Goal: Task Accomplishment & Management: Complete application form

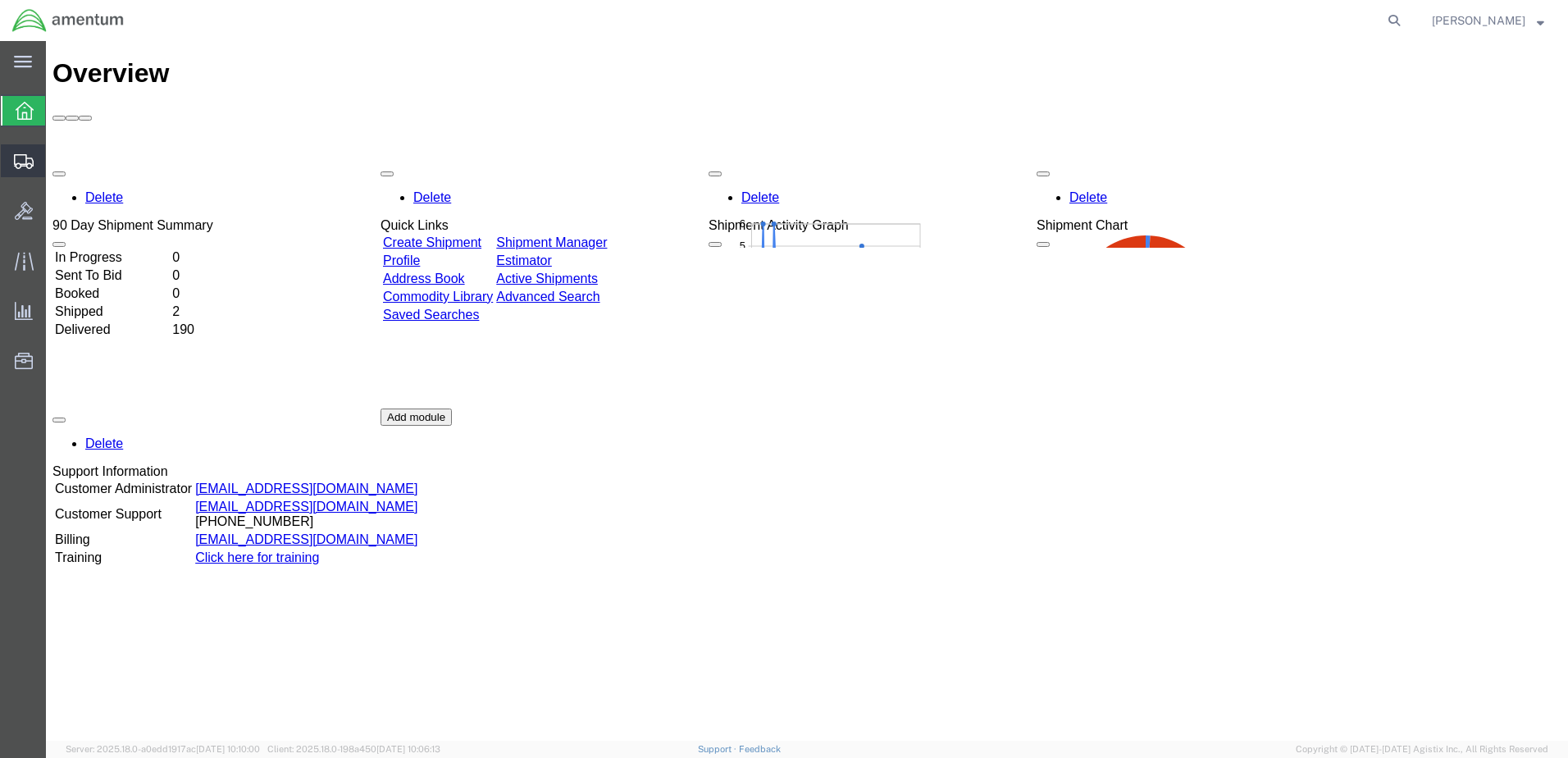
click at [0, 0] on span "Create Shipment" at bounding box center [0, 0] width 0 height 0
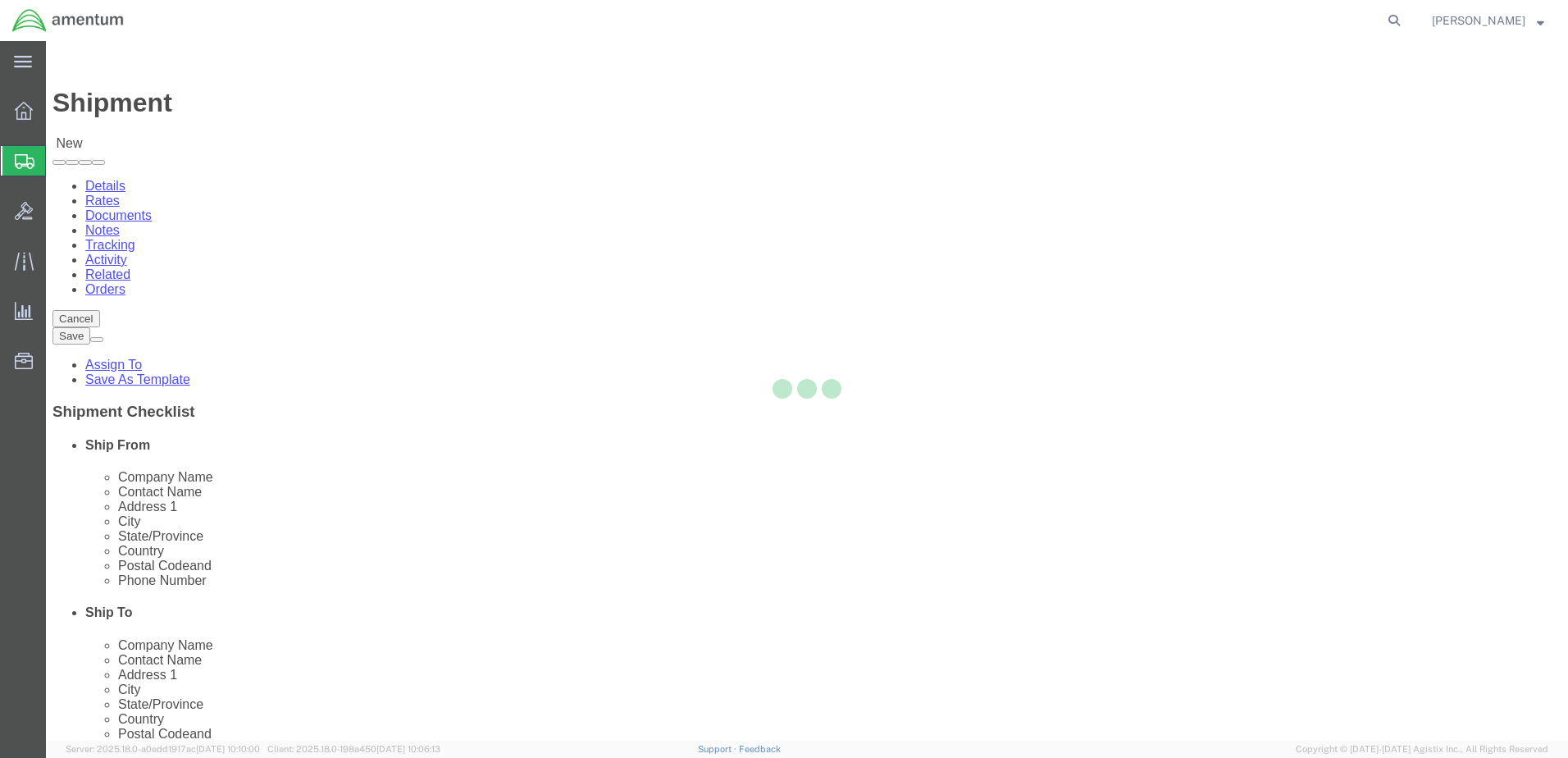
select select
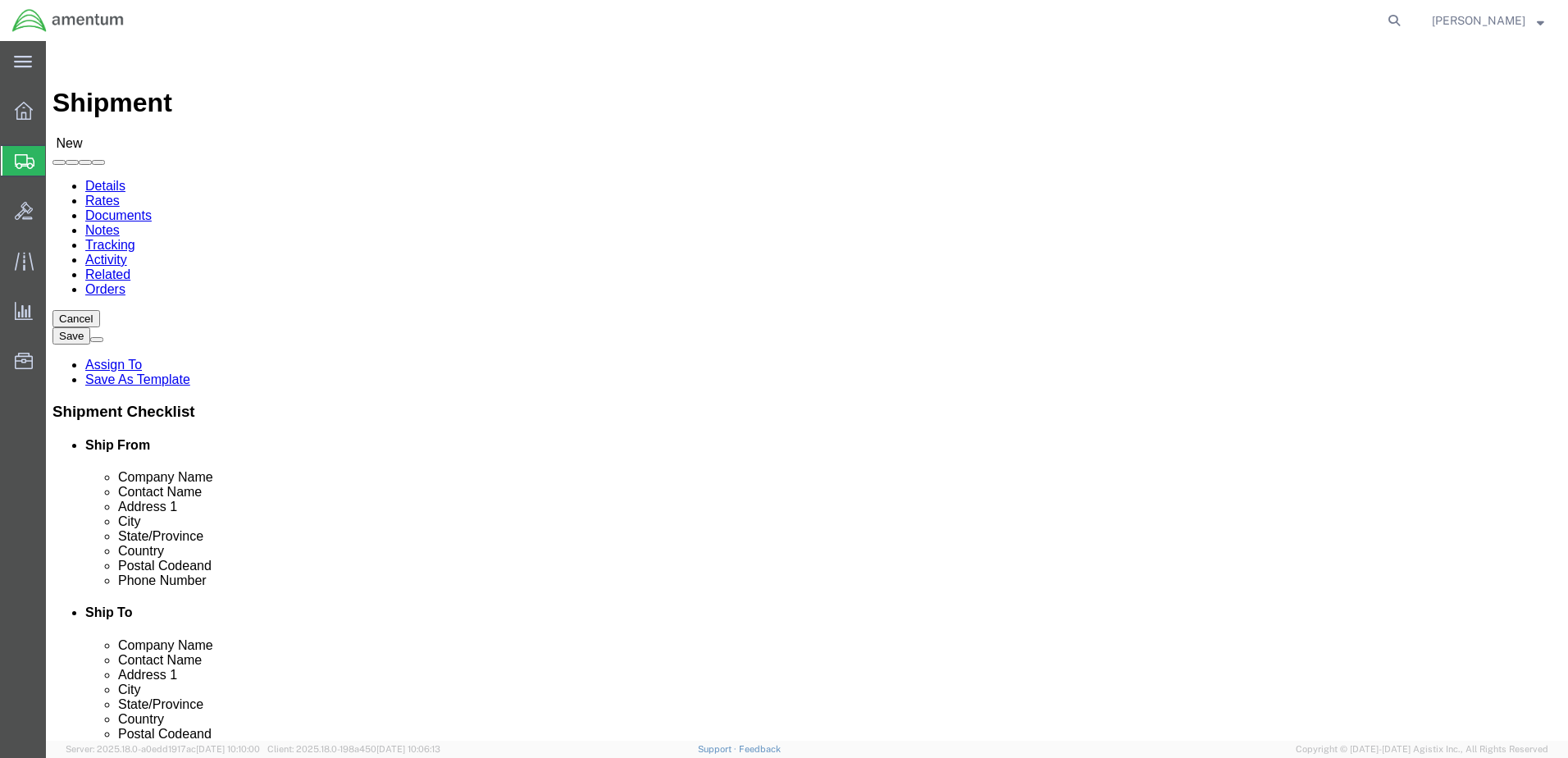
scroll to position [3034, 0]
select select "49919"
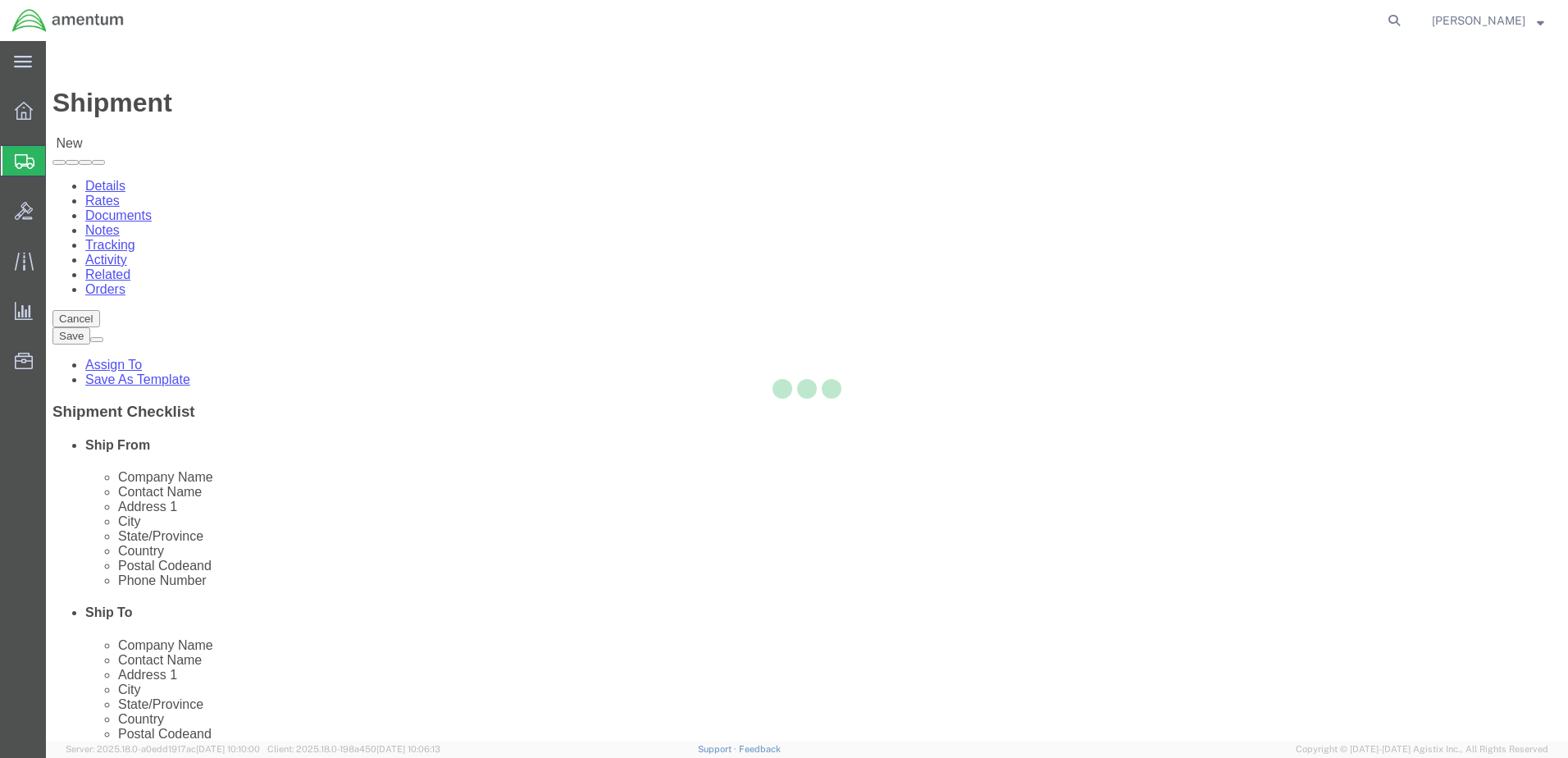
select select "NY"
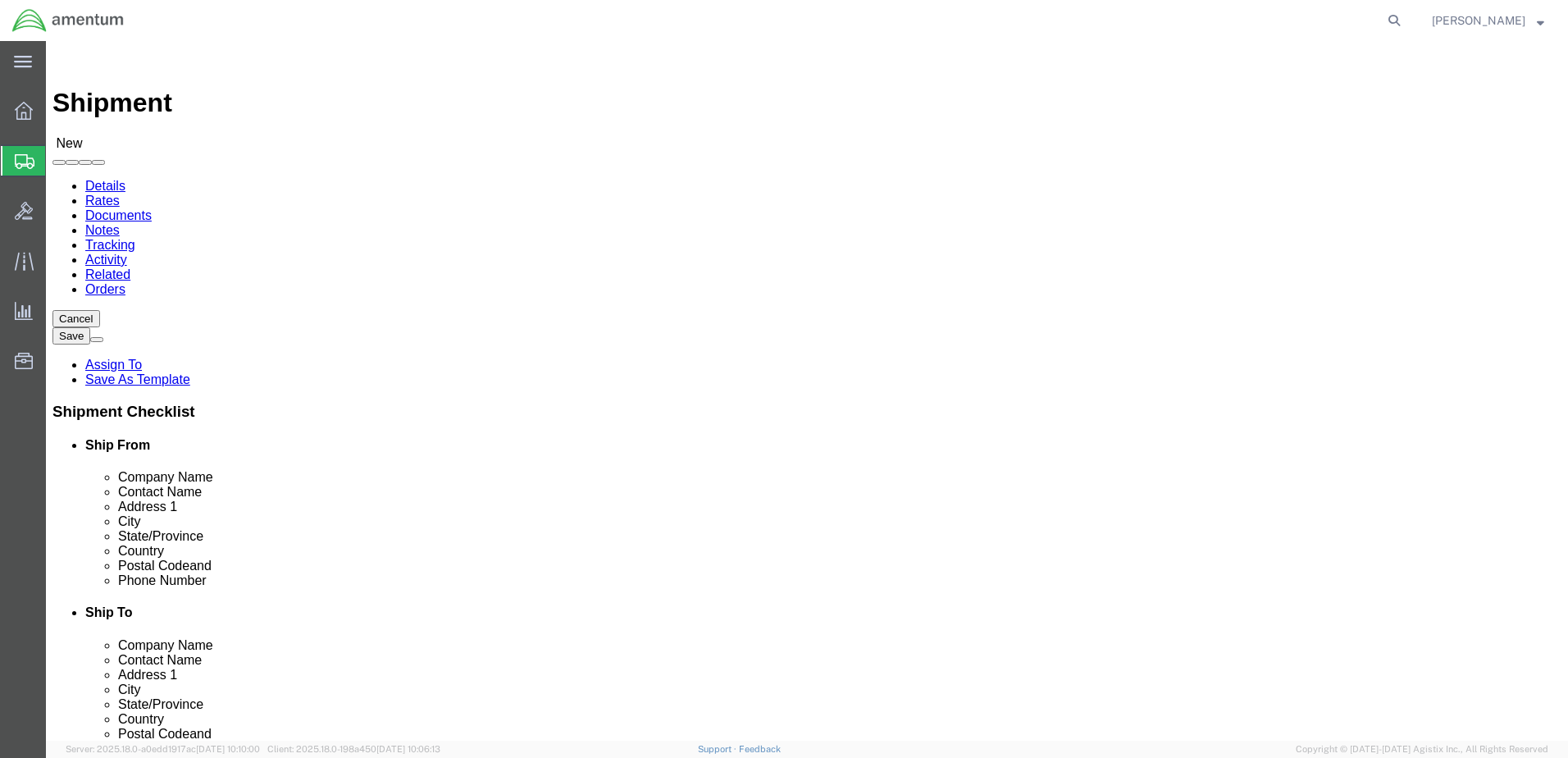
select select "49930"
select select "FL"
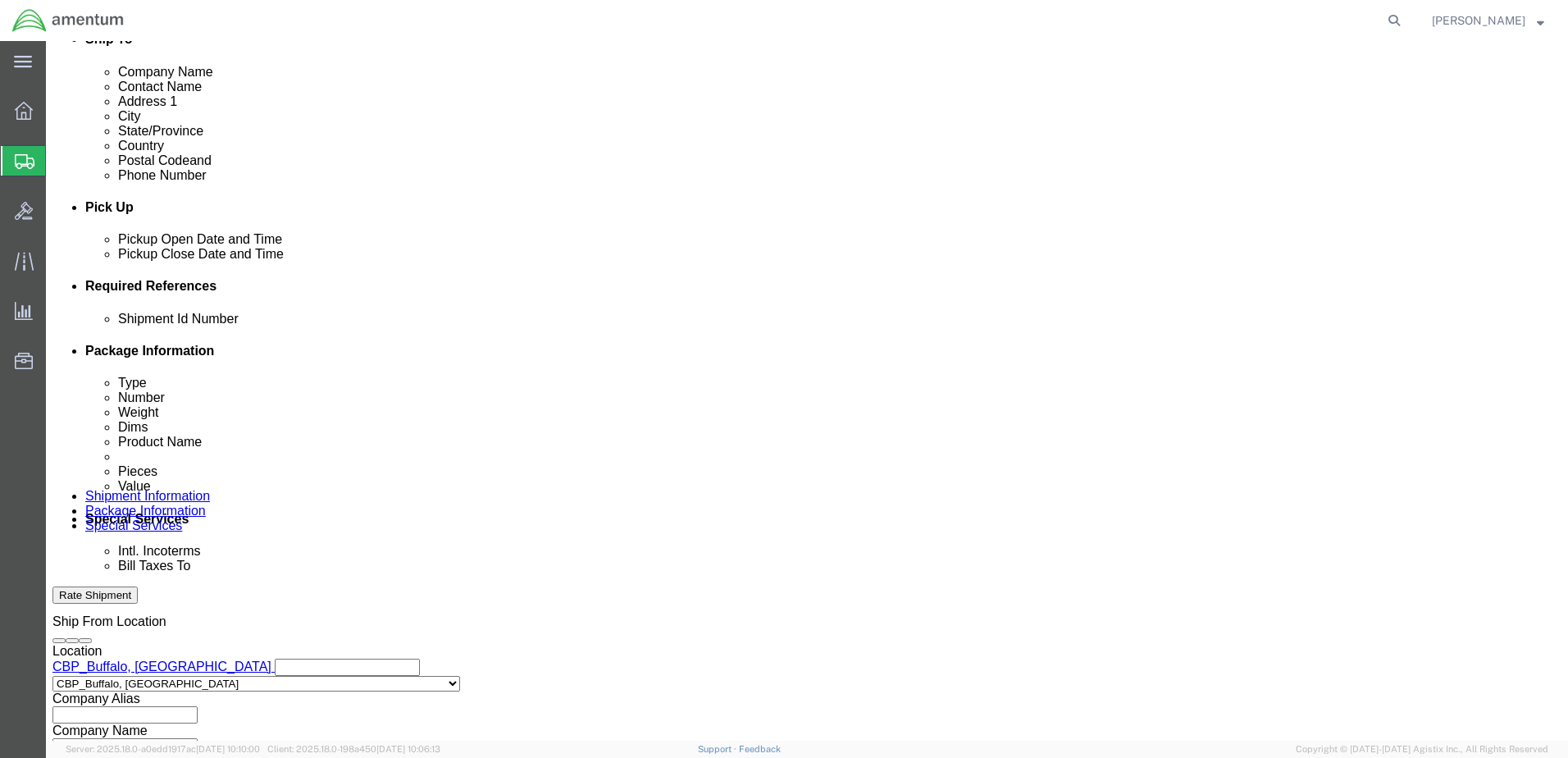
scroll to position [574, 0]
click input "text"
click button "Add reference"
click select "Select Account Type Activity ID Airline Appointment Number ASN Batch Request # …"
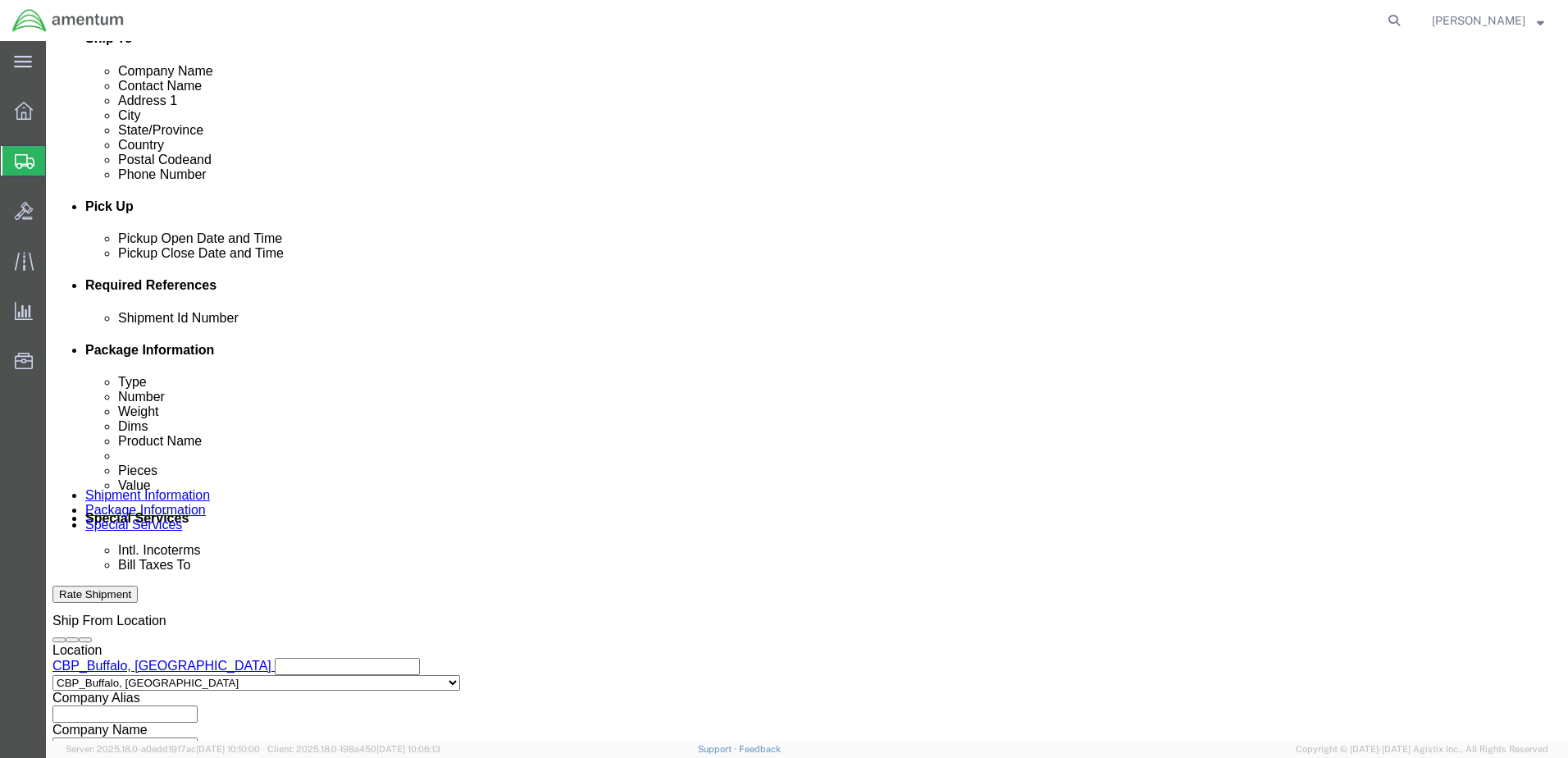
select select "PROJNUM"
click select "Select Account Type Activity ID Airline Appointment Number ASN Batch Request # …"
click input "text"
paste input "6118.01.03.2219.000.BUN.0000"
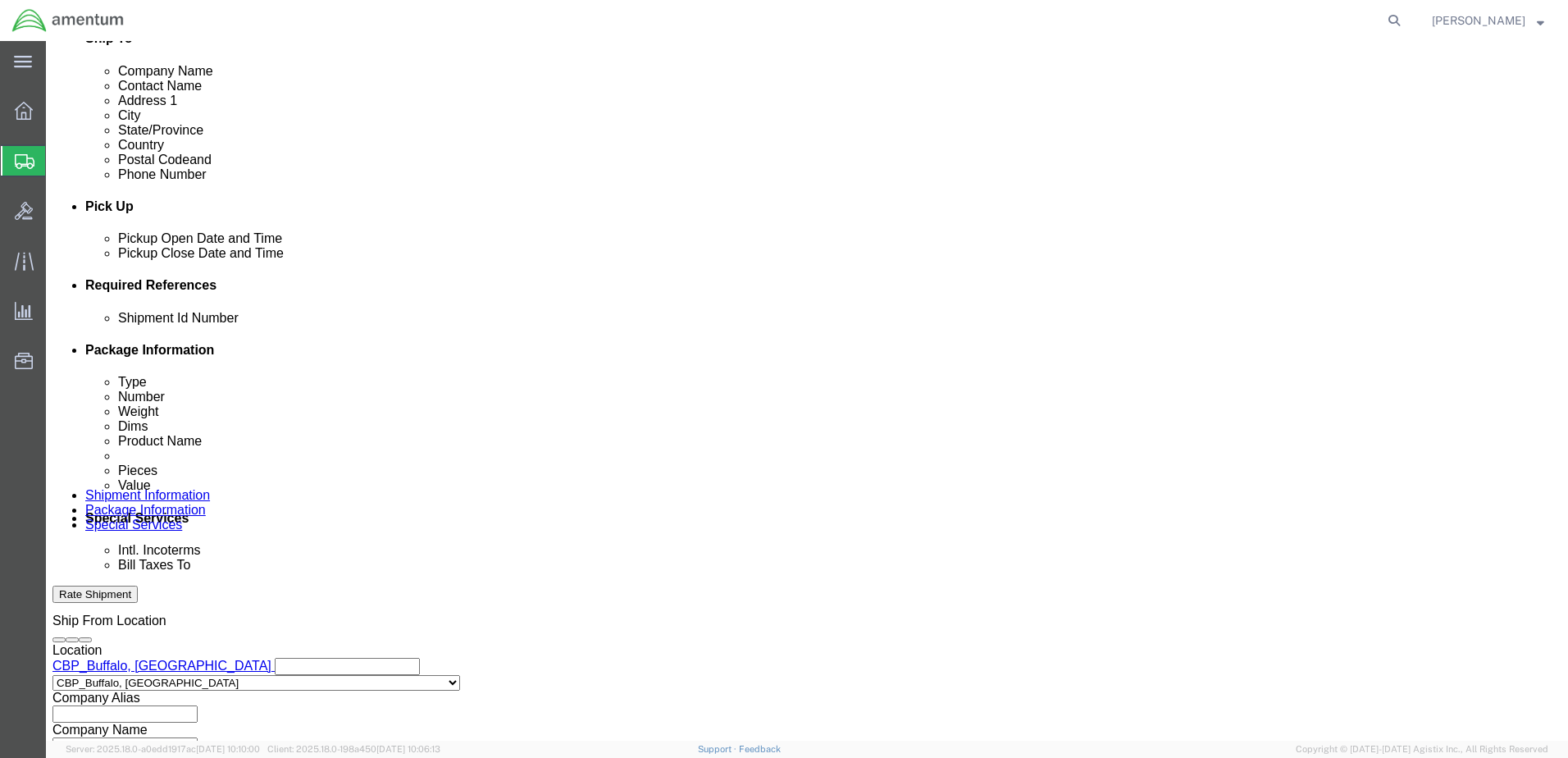
type input "6118.01.03.2219.000.BUN.0000"
click input "text"
type input "5"
click button "Add reference"
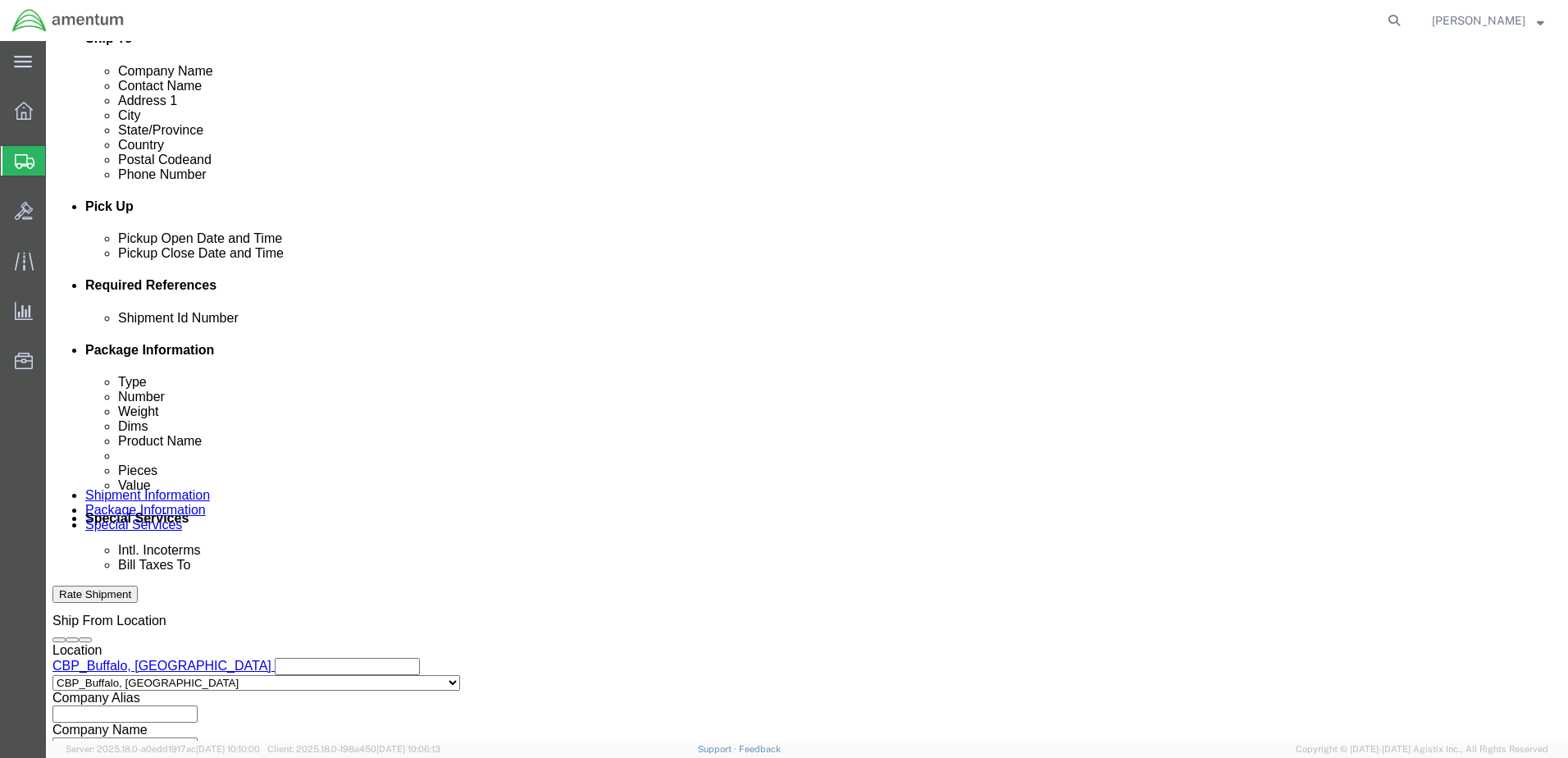
click select "Select Account Type Activity ID Airline Appointment Number ASN Batch Request # …"
select select "DEPT"
click select "Select Account Type Activity ID Airline Appointment Number ASN Batch Request # …"
click button "Add reference"
click select "Select Account Type Activity ID Airline Appointment Number ASN Batch Request # …"
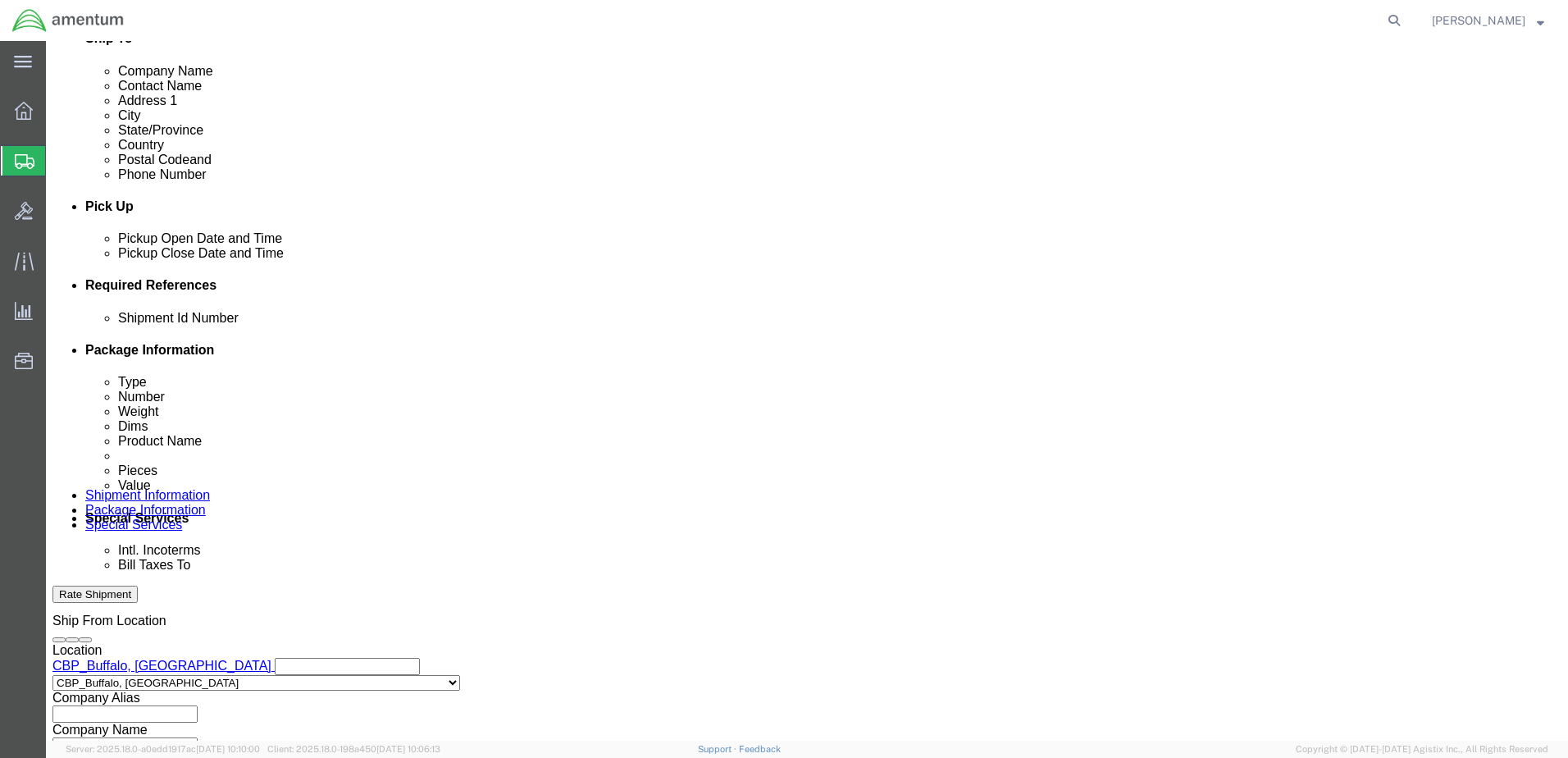
select select "CUSTREF"
click select "Select Account Type Activity ID Airline Appointment Number ASN Batch Request # …"
click input "text"
type input "Amentum / CBP"
click input "text"
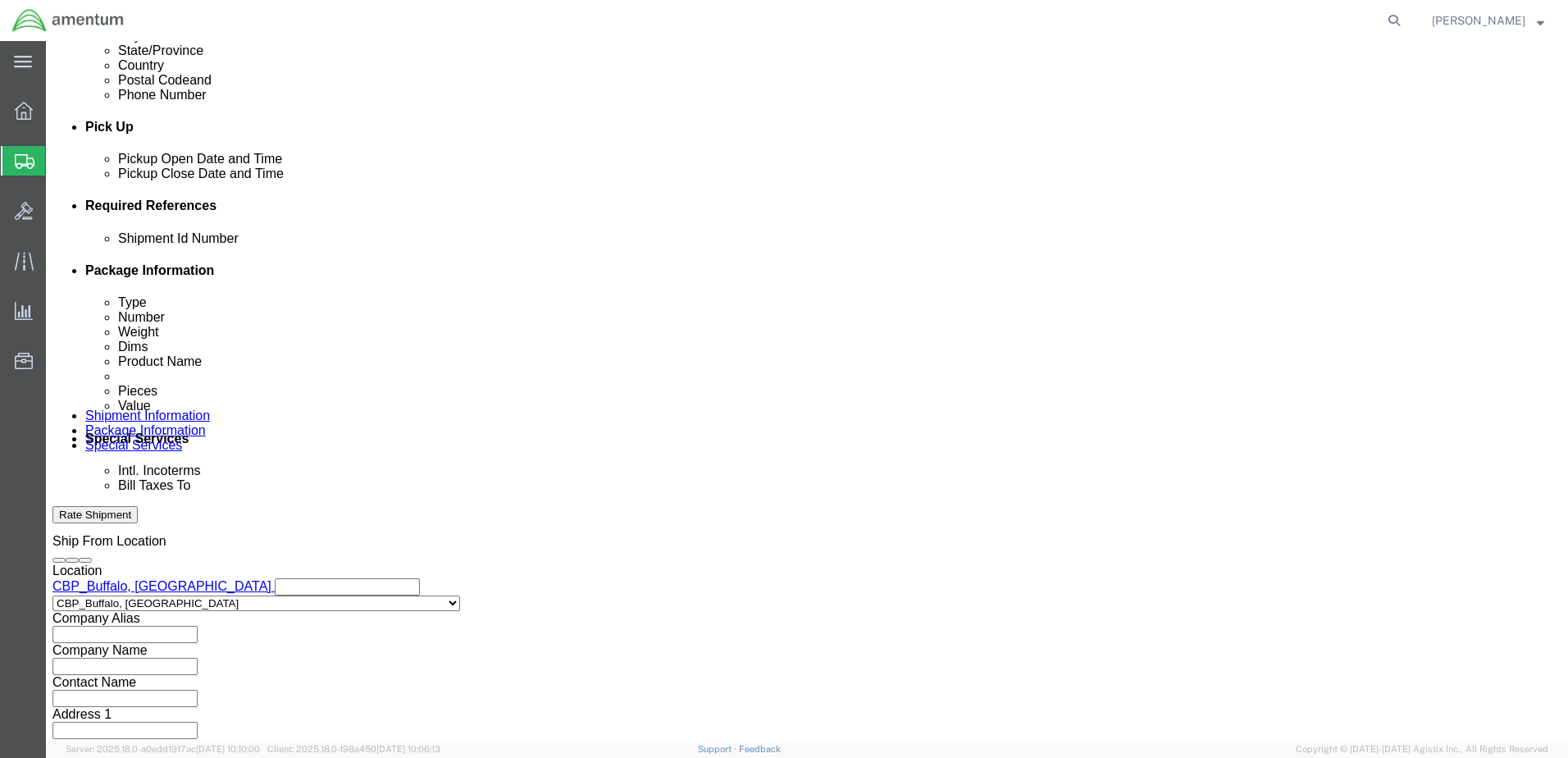
scroll to position [740, 0]
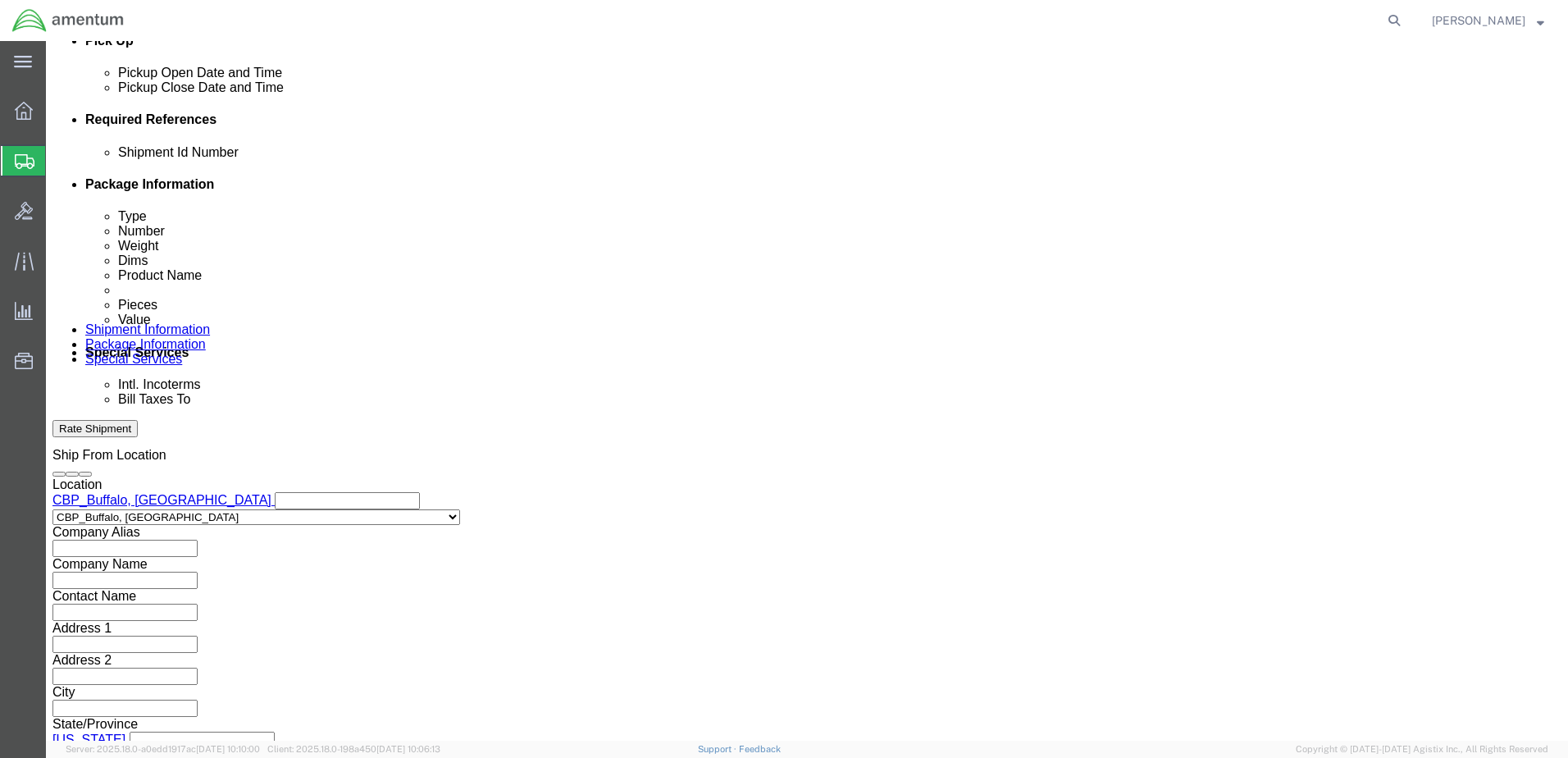
type input "Sight Compass"
click button "Continue"
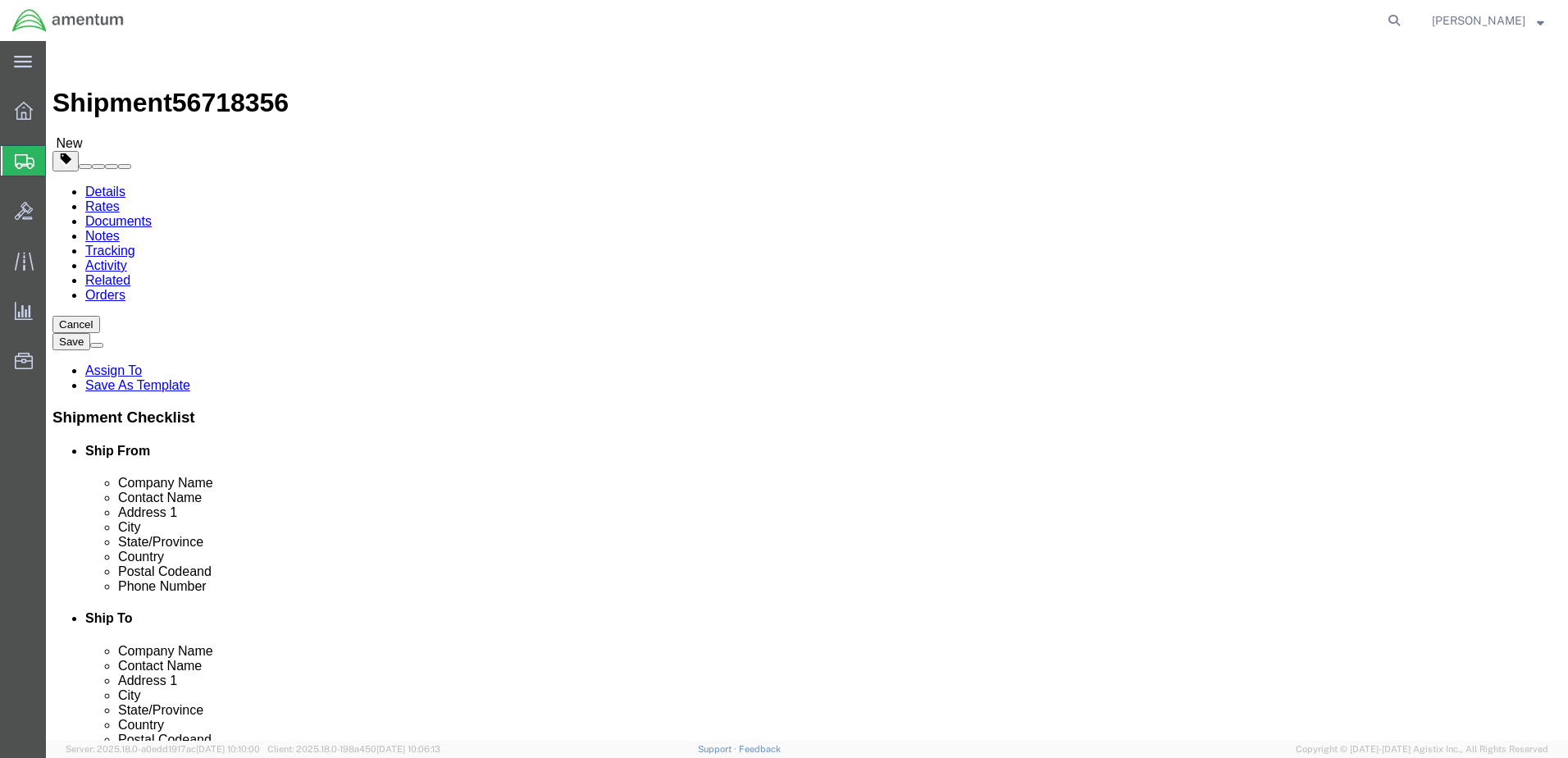
click select "Select BCK Boxes Bale(s) Basket(s) Bolt(s) Bottle(s) Buckets Bulk Bundle(s) Can…"
select select "TUB"
click select "Select BCK Boxes Bale(s) Basket(s) Bolt(s) Bottle(s) Buckets Bulk Bundle(s) Can…"
type input "38.00"
type input "6.00"
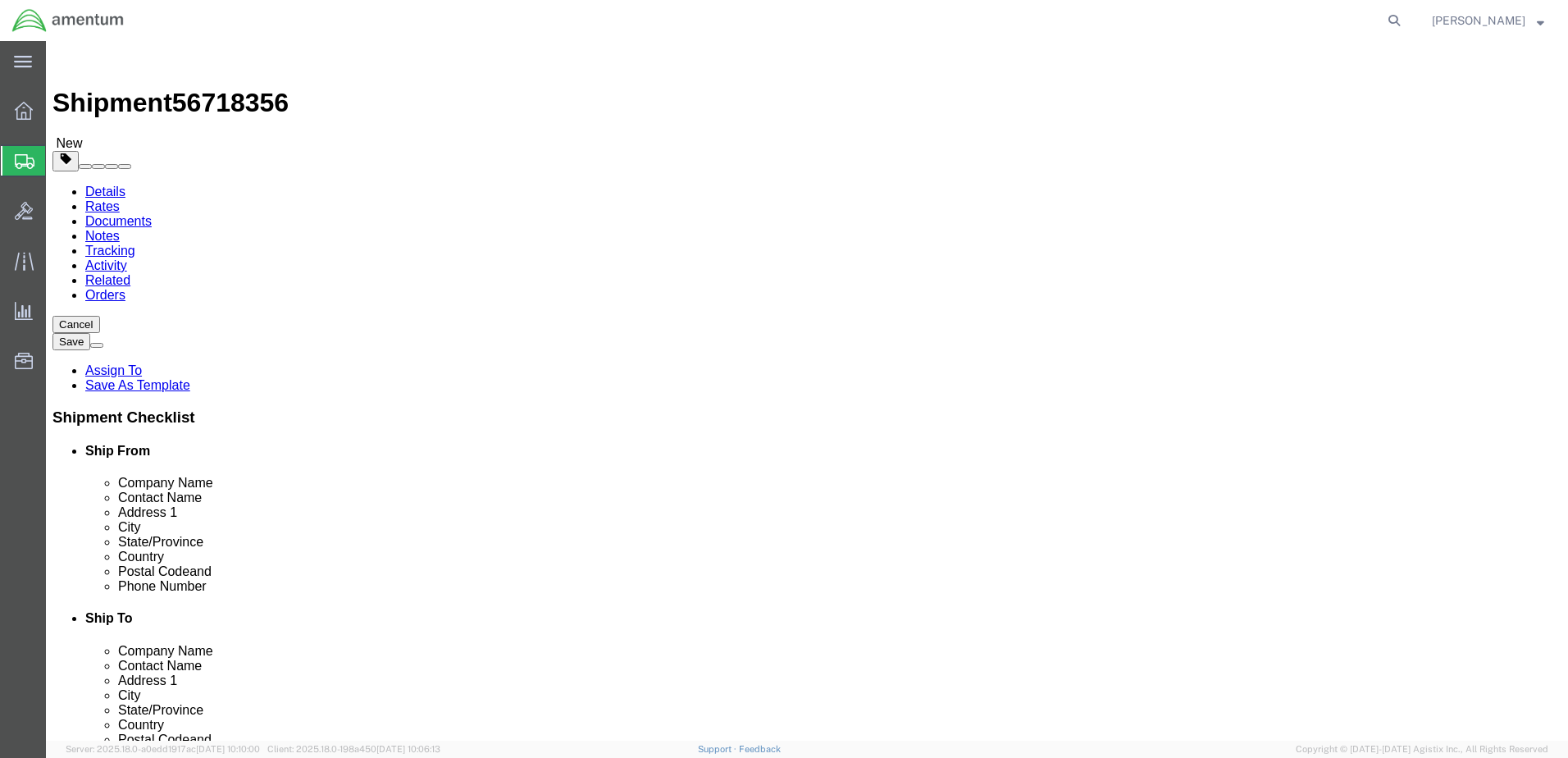
type input "6.00"
drag, startPoint x: 256, startPoint y: 378, endPoint x: 218, endPoint y: 379, distance: 38.0
click div "0.00 Select kgs lbs"
type input "1.6"
click link "Add Content"
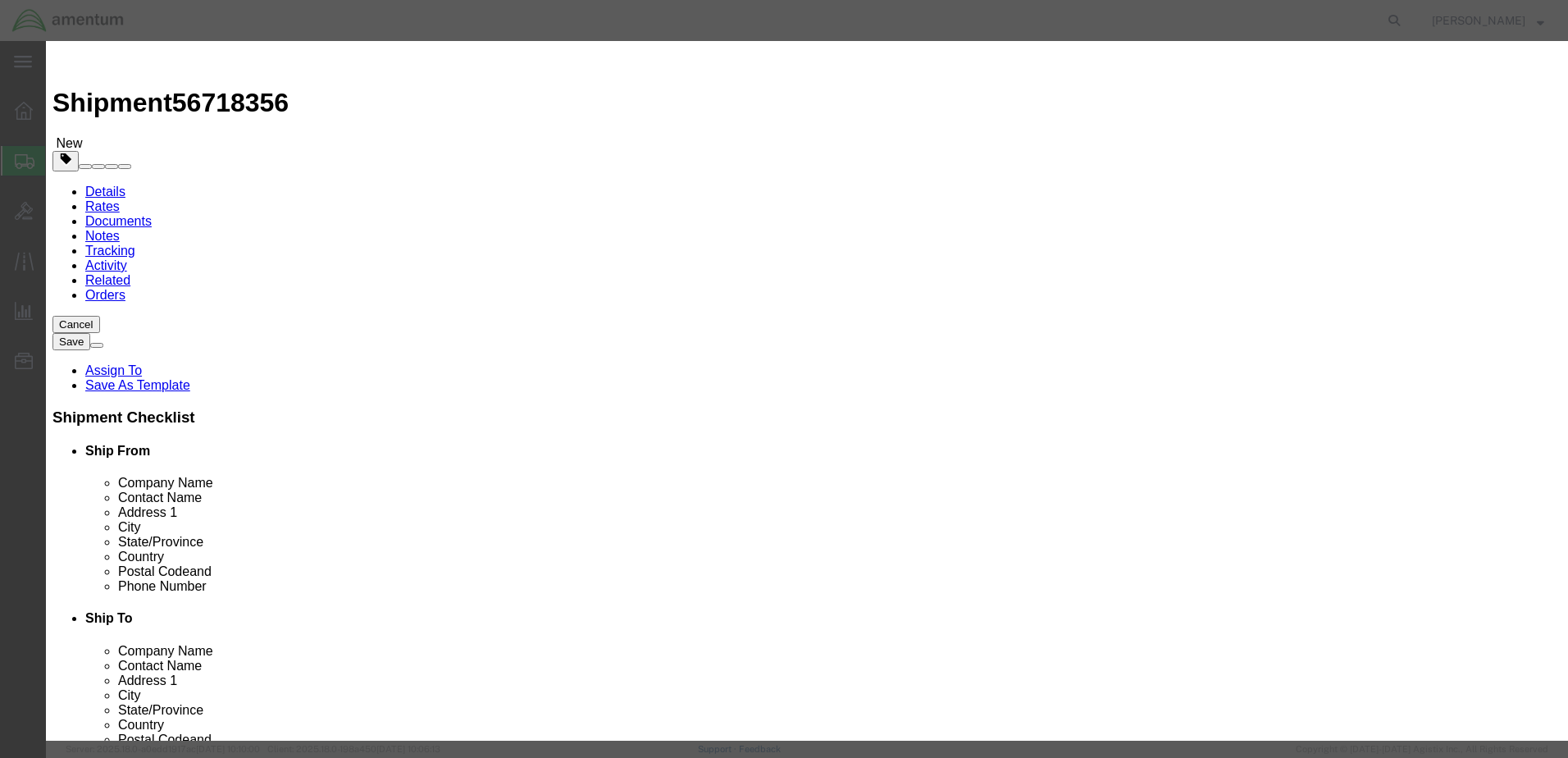
click input "text"
type input "Sight Compass Pole"
drag, startPoint x: 508, startPoint y: 163, endPoint x: 431, endPoint y: 165, distance: 77.0
click div "Pieces 0 Select Bag Barrels 100Board Feet Bottle Box Blister Pack Carats Can Ca…"
type input "1"
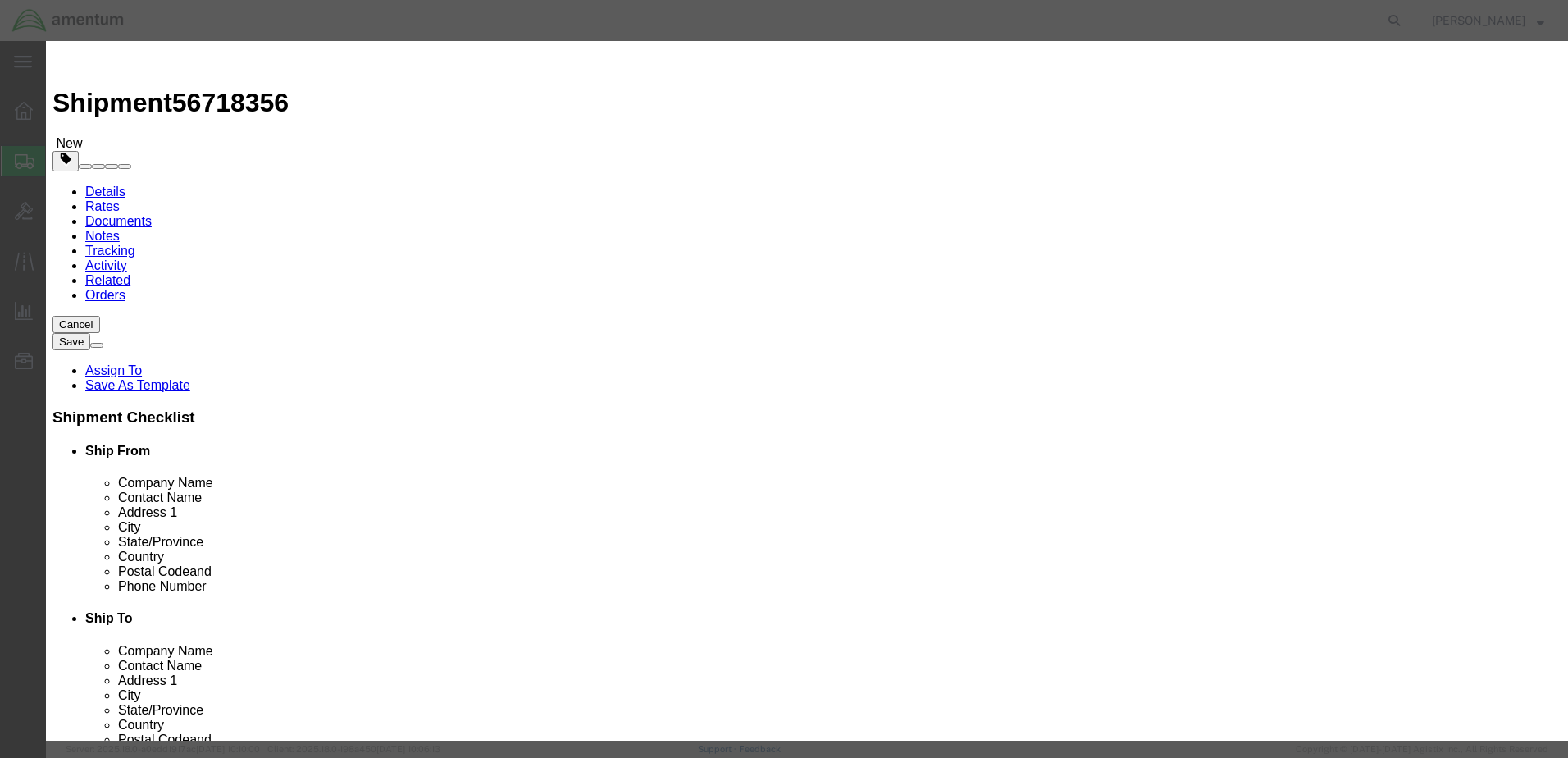
click input "text"
type input "1000"
click button "Save & Close"
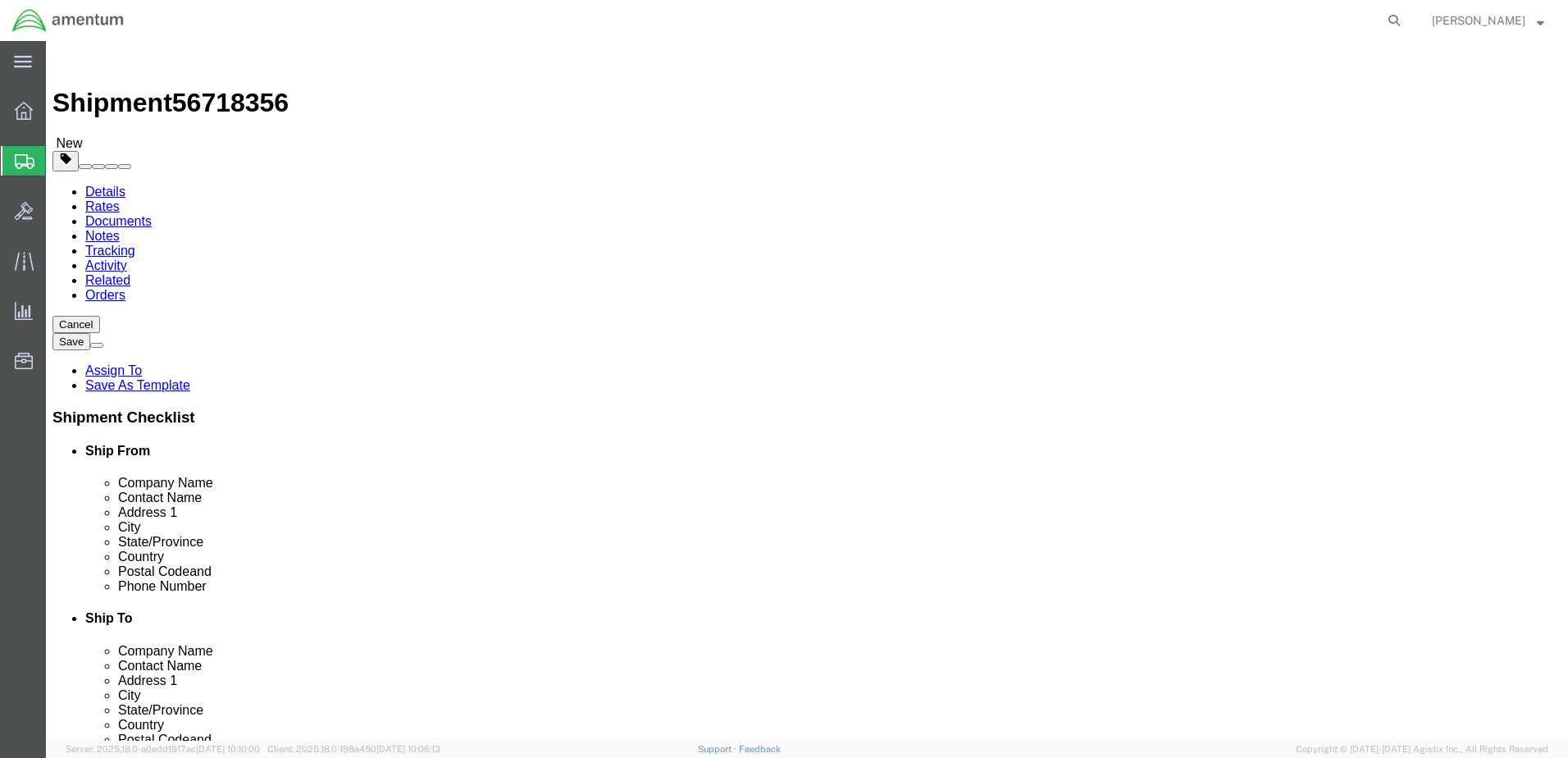
click link "Add Package"
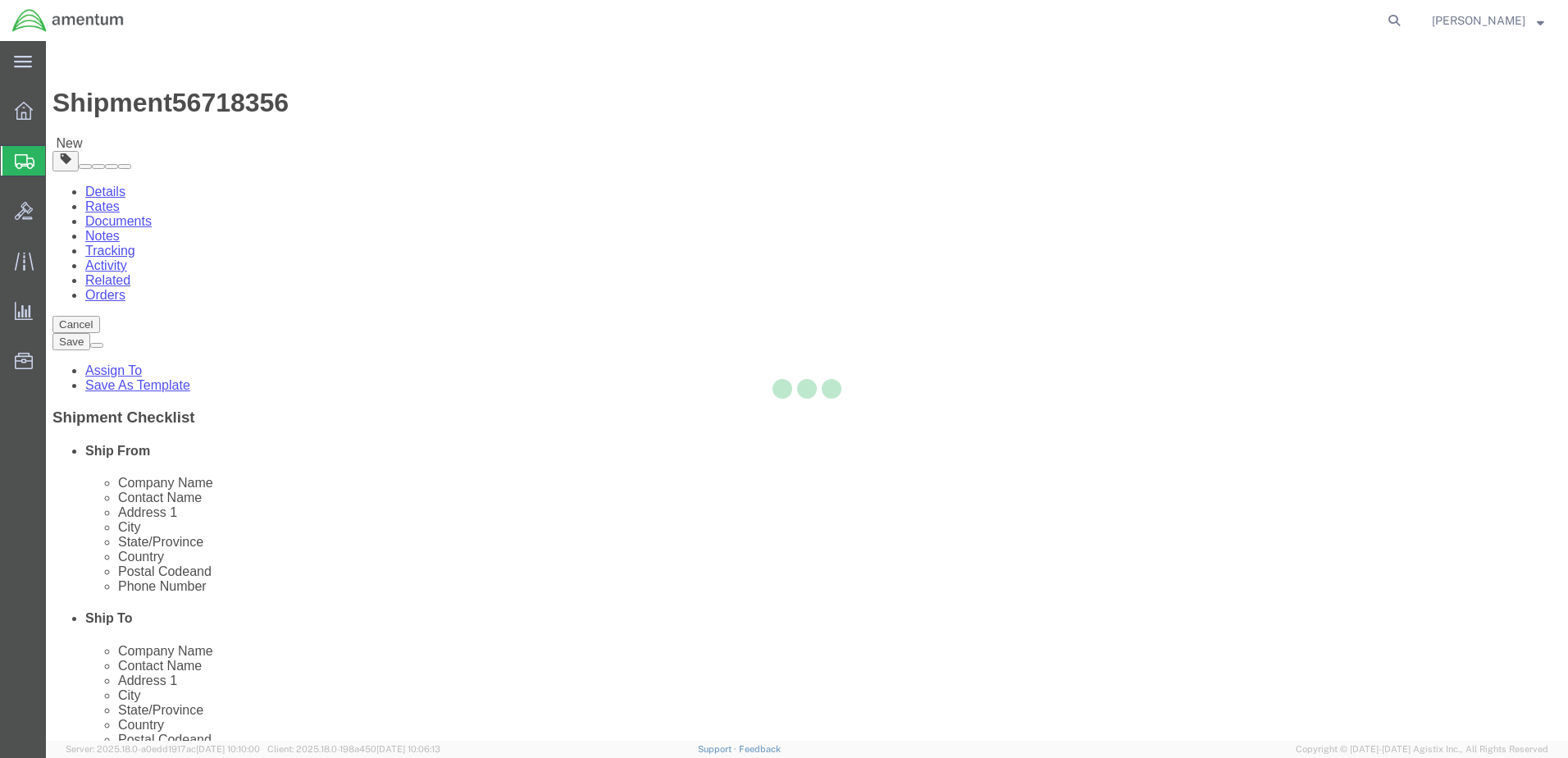
select select "TUB"
select select "CBOX"
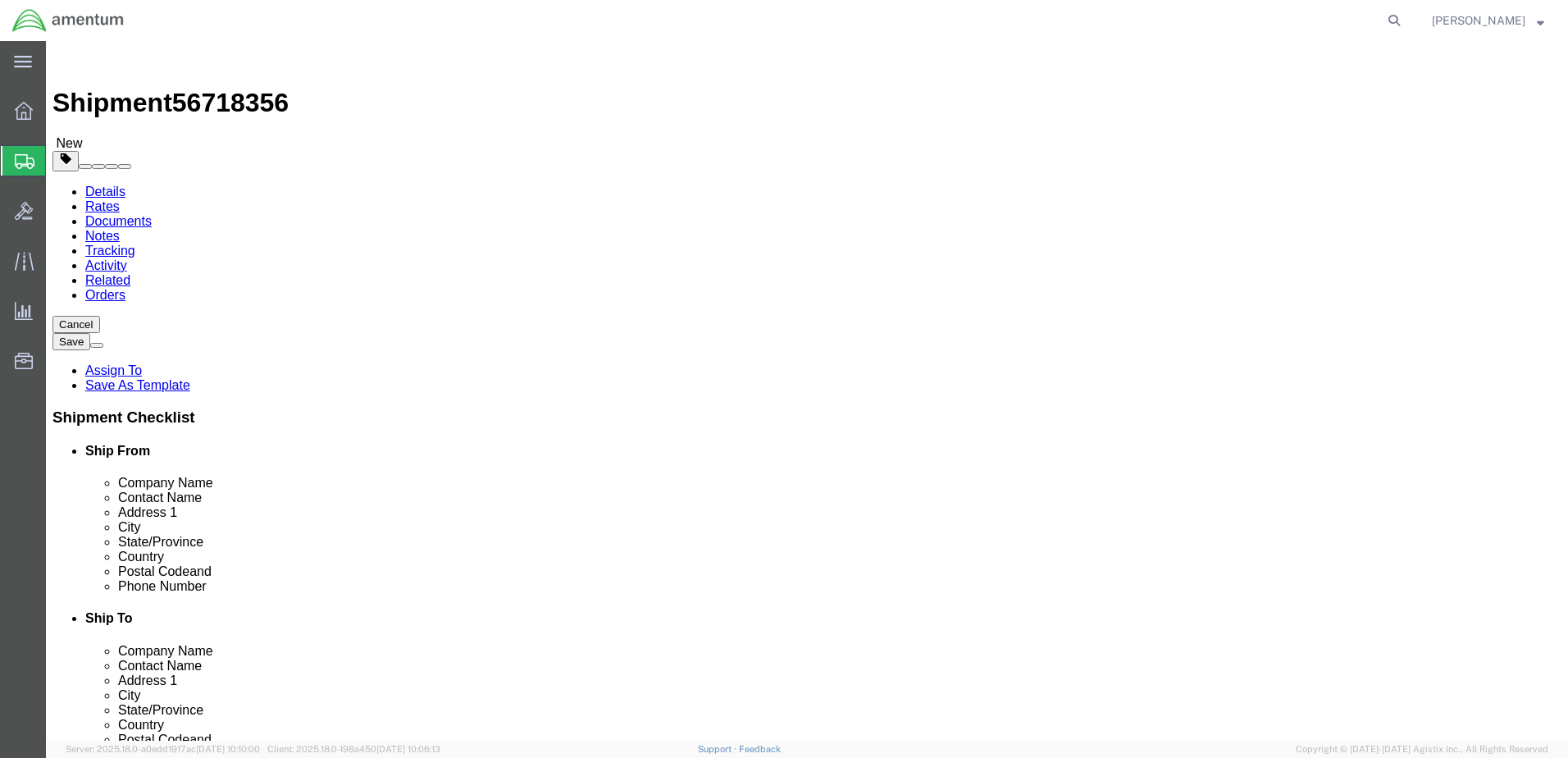
click input "text"
type input "11"
type input "7"
drag, startPoint x: 832, startPoint y: 379, endPoint x: 792, endPoint y: 381, distance: 40.0
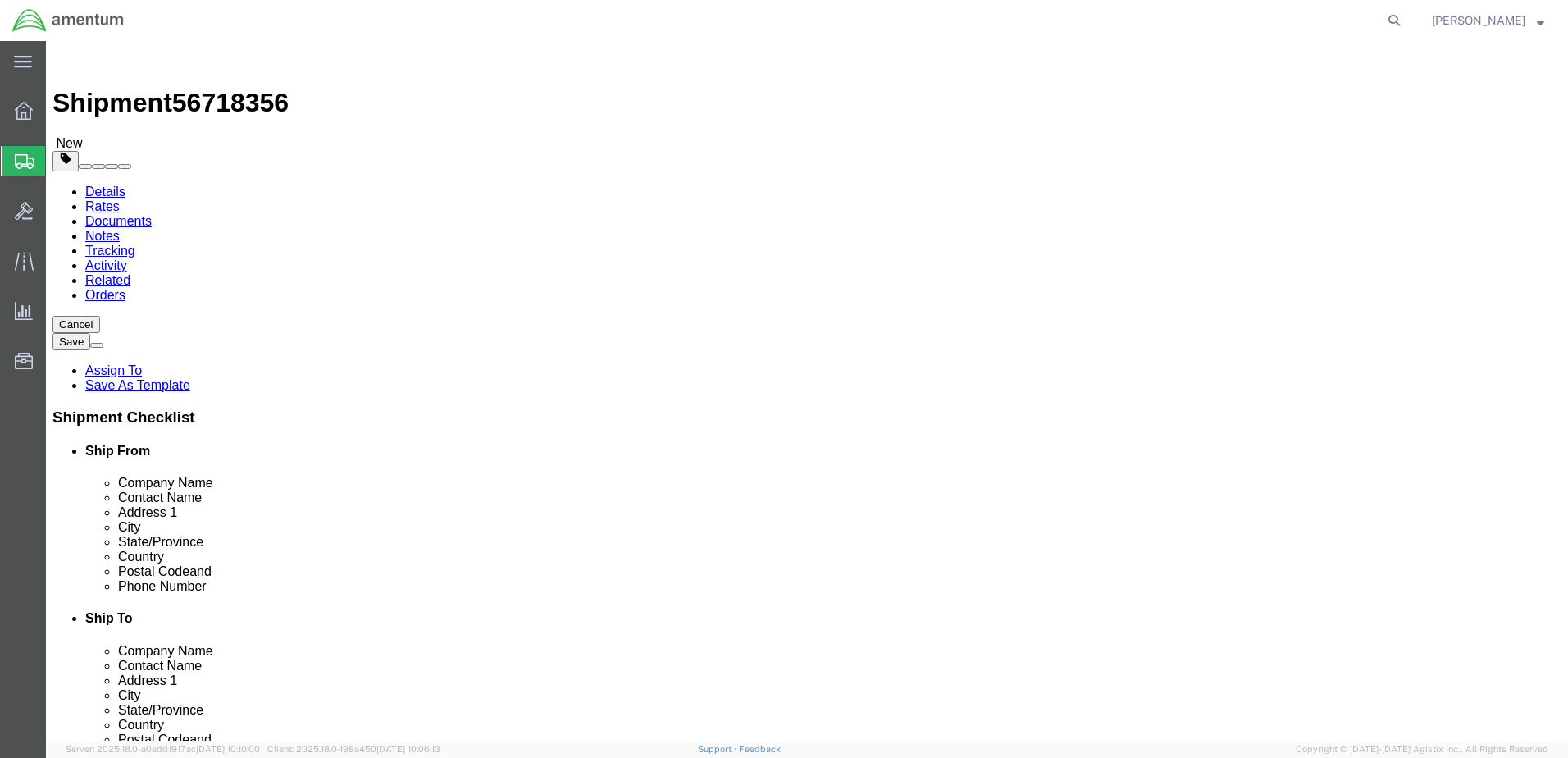
click div "Weight 0.00 Select kgs lbs Ship. t°"
type input "1.6"
click link "Add Content"
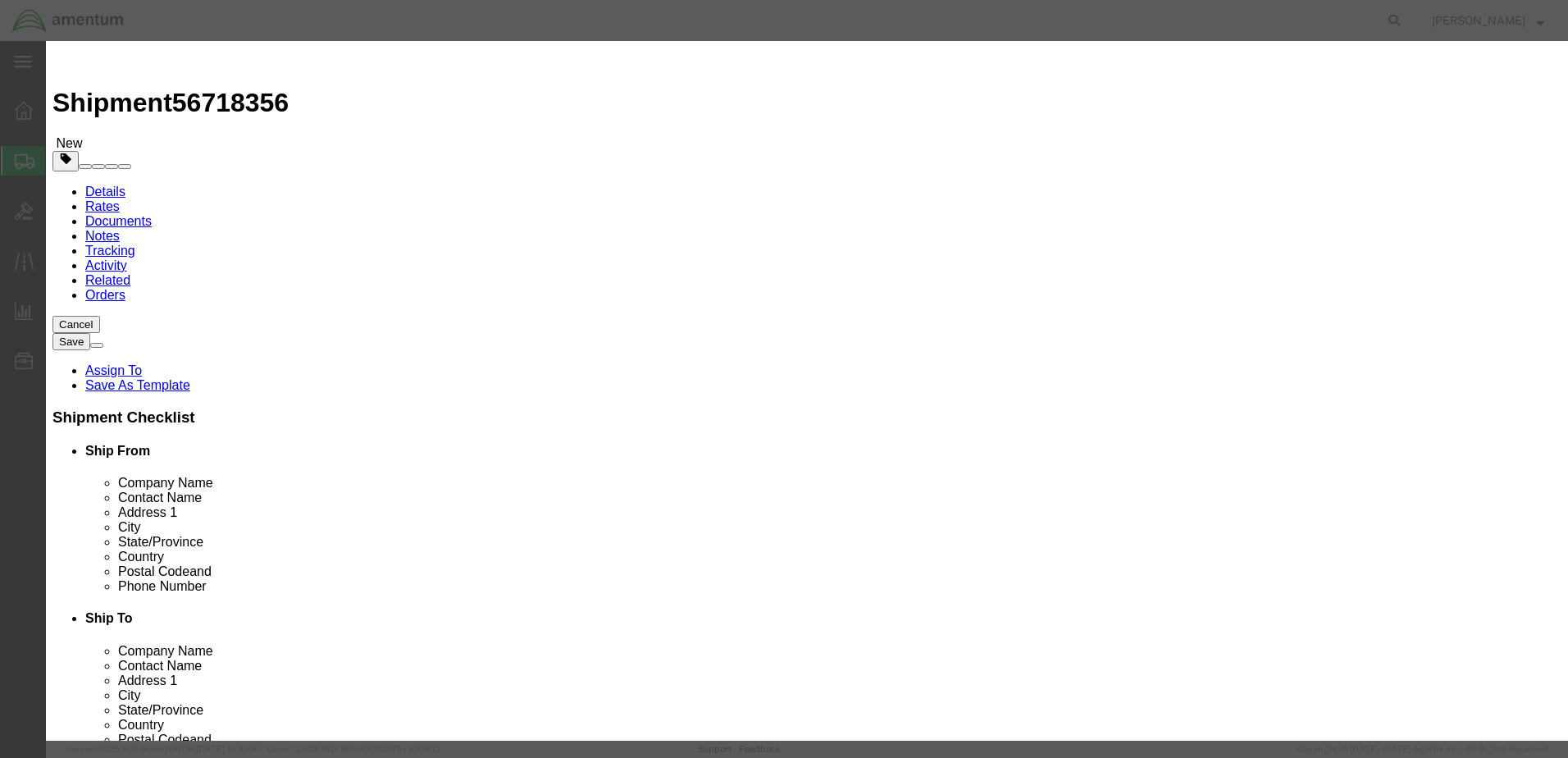
click input "text"
type input "Sight Compass"
click strong "SIGHT COMPASS"
select select
checkbox input "false"
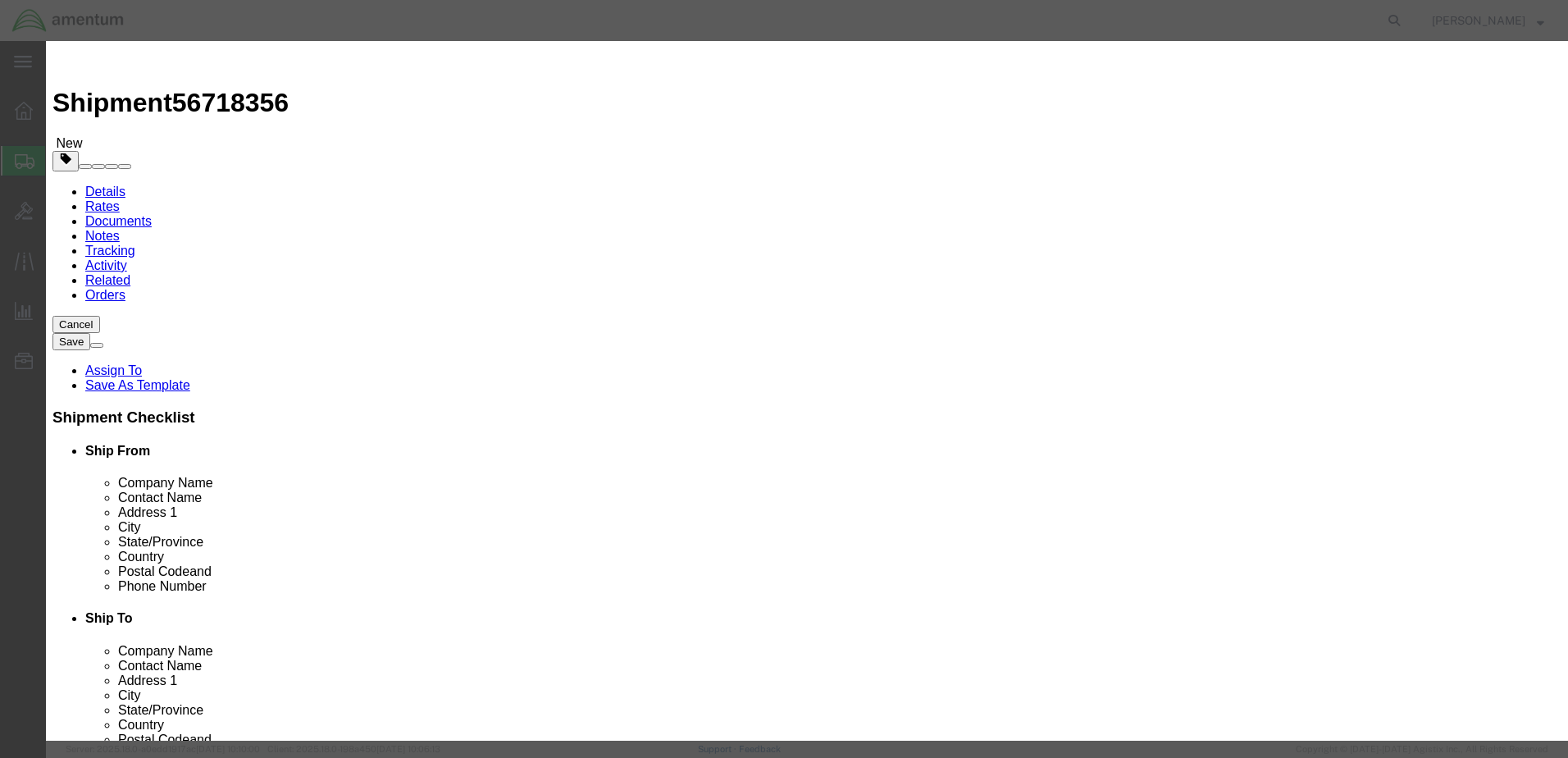
type input "MASTER SIGHT COMPASS"
type input "SC063"
type input "MASTER SIGHT COMPASS"
click input "text"
type input "1"
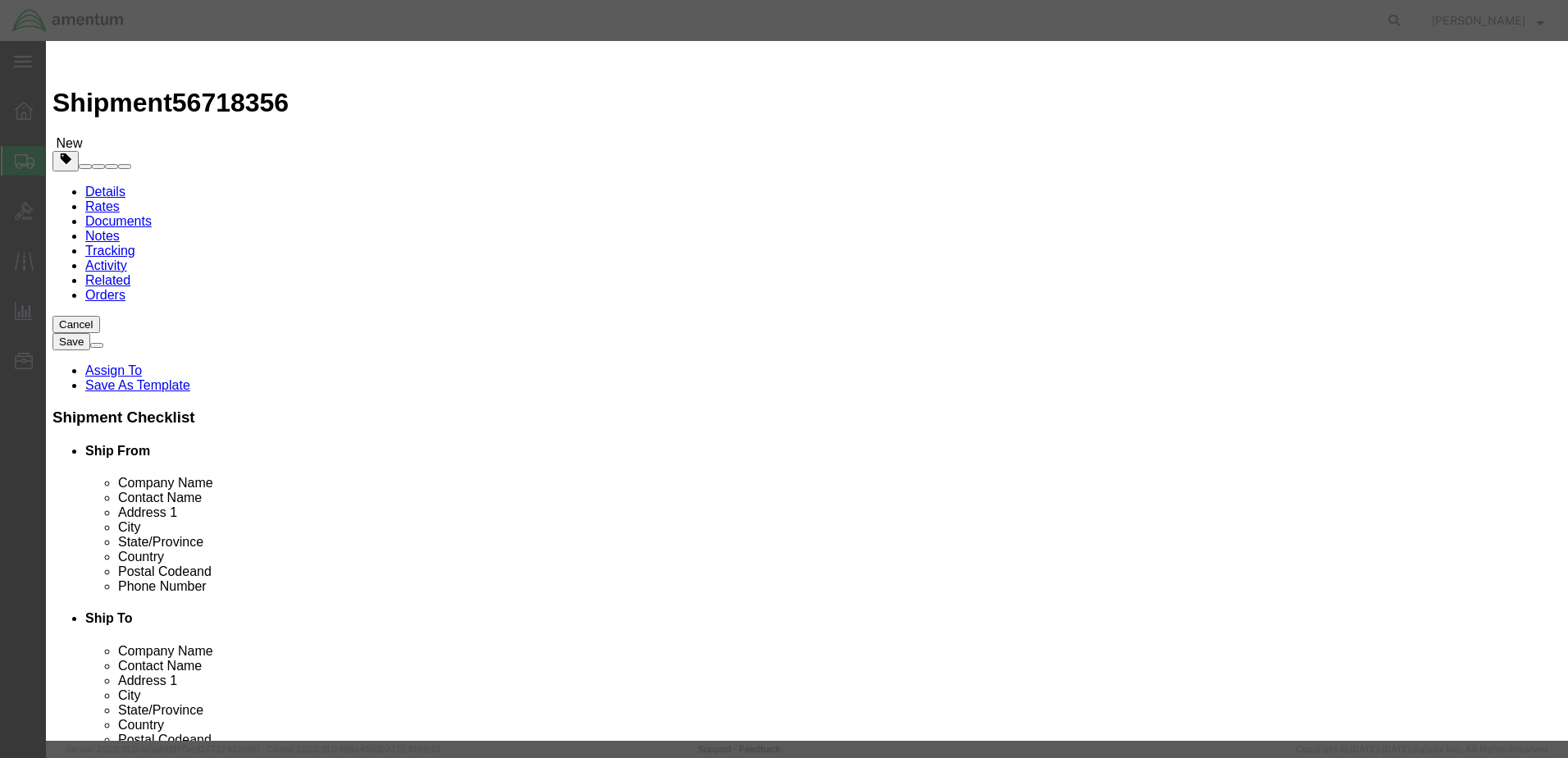
click input "text"
type input "2500"
click button "Save & Close"
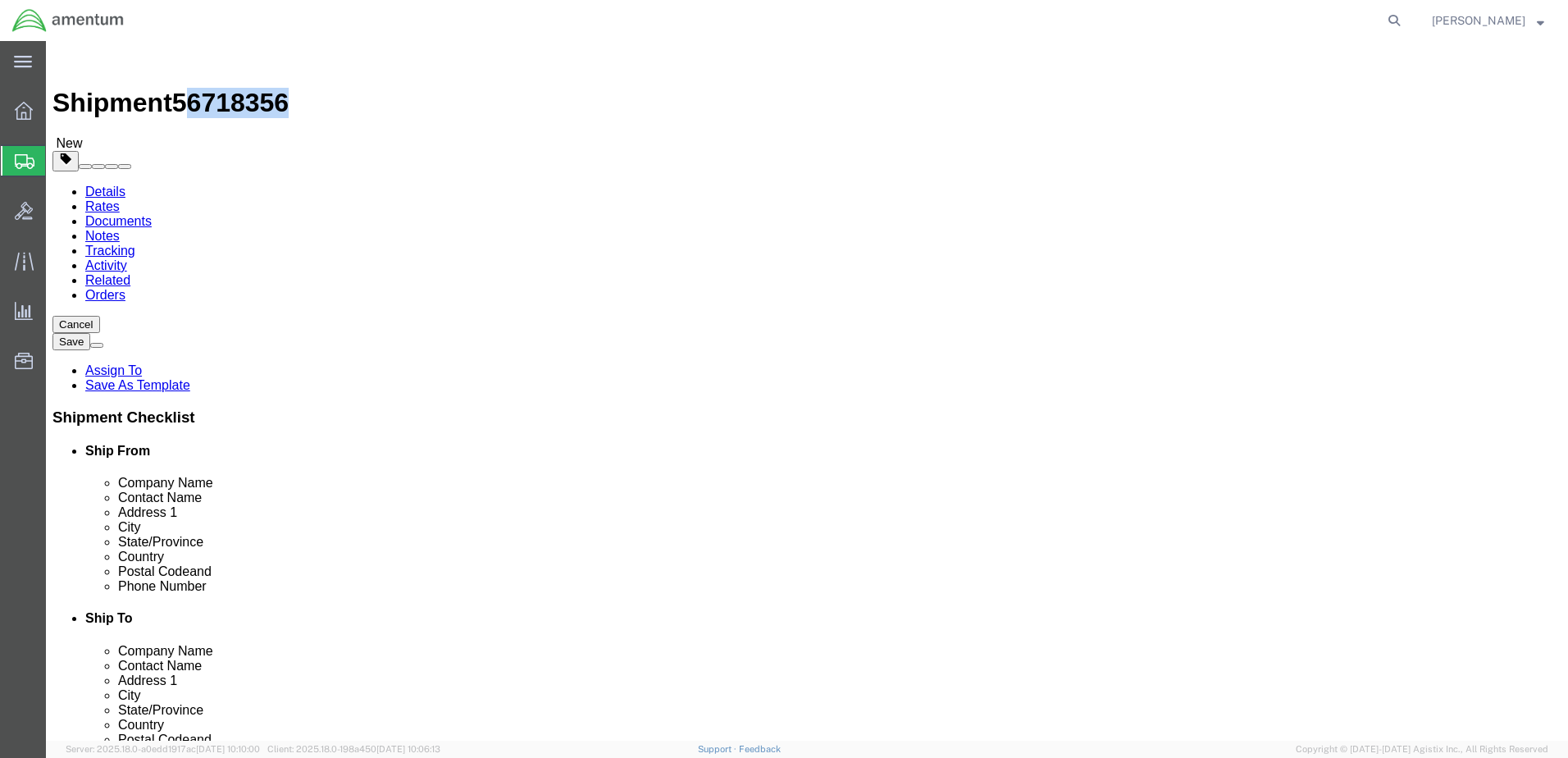
drag, startPoint x: 150, startPoint y: 16, endPoint x: 222, endPoint y: 23, distance: 72.3
click span "56718356"
copy span "6718356"
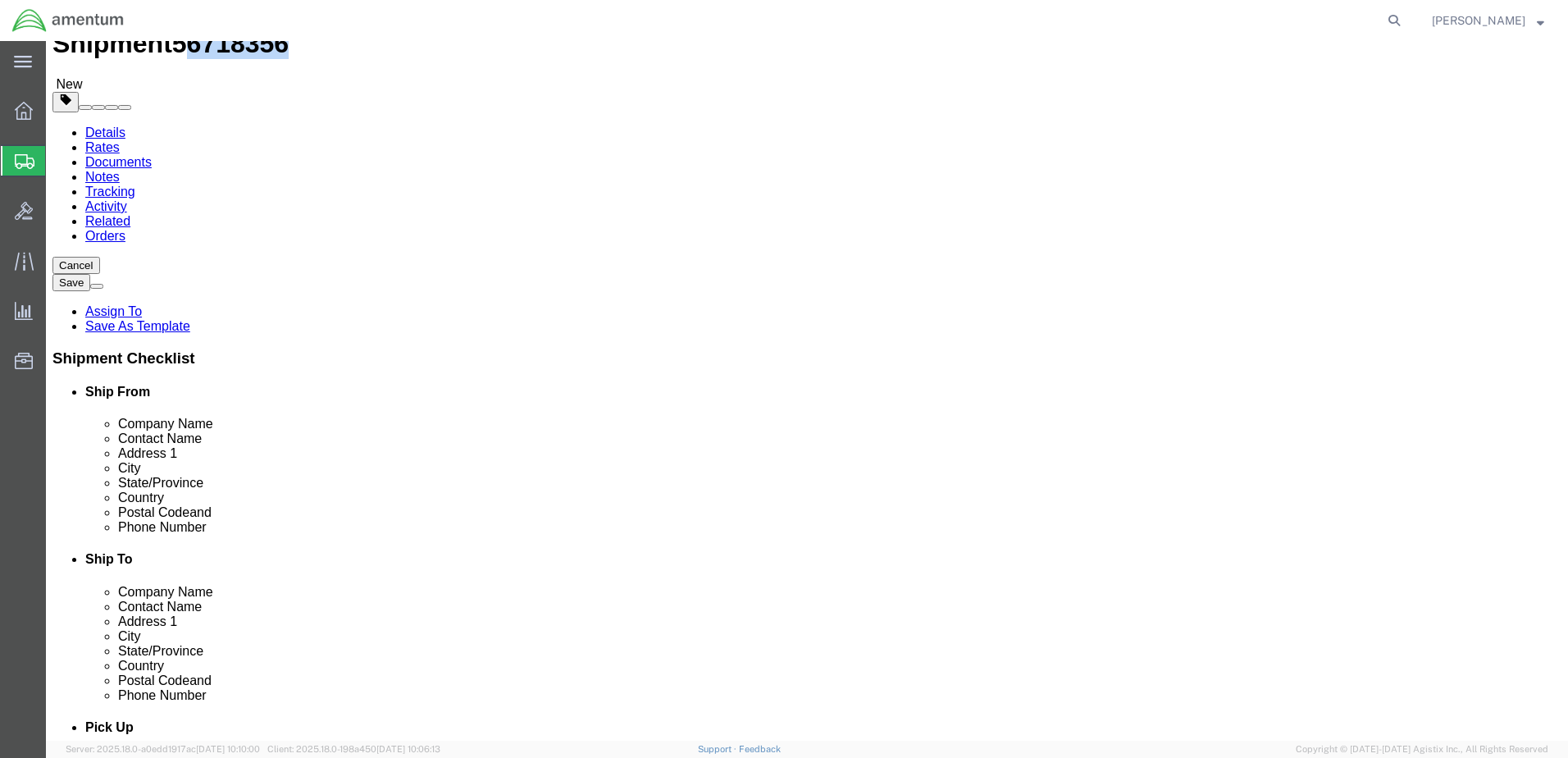
scroll to position [134, 0]
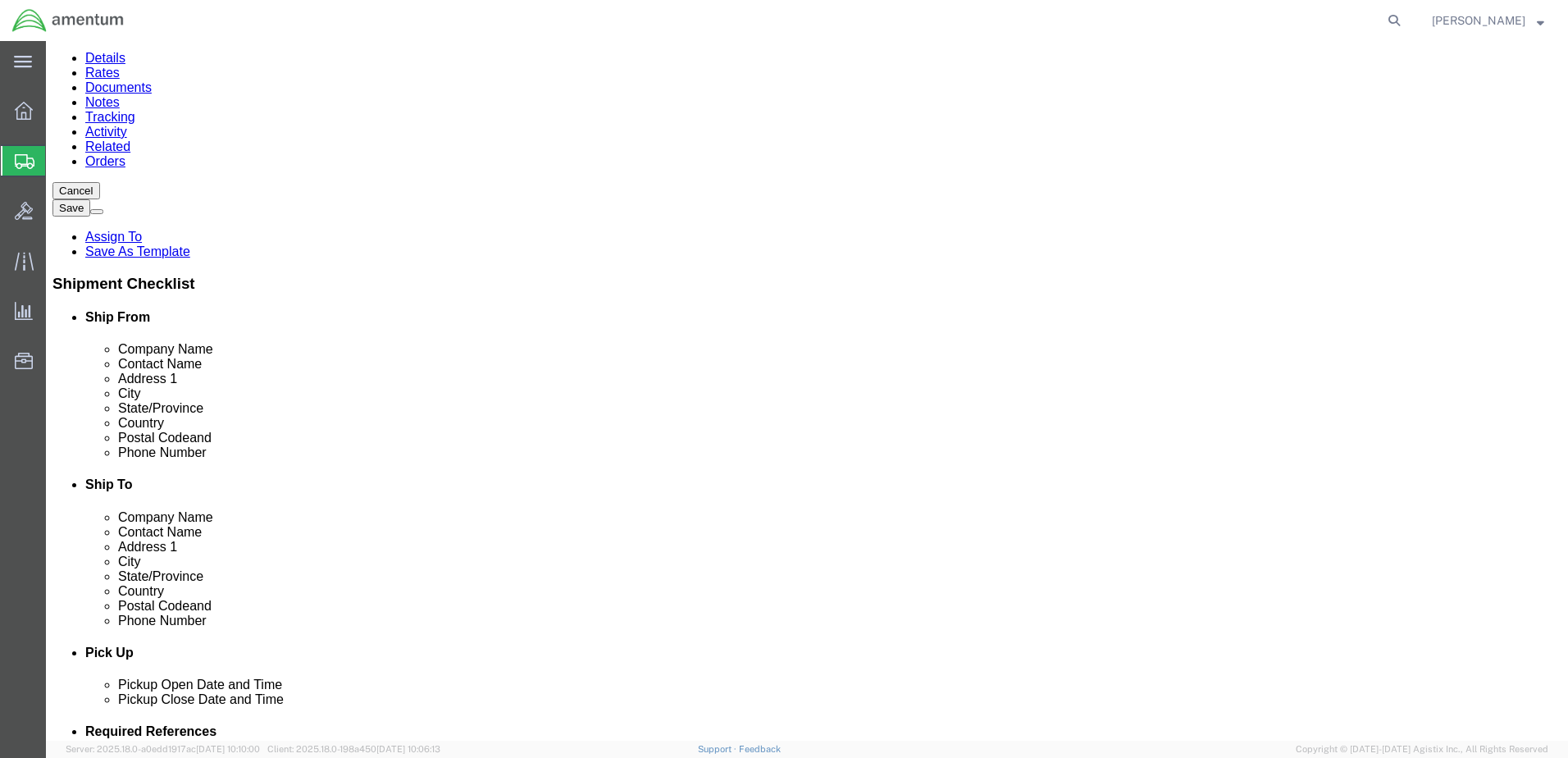
click button "Previous"
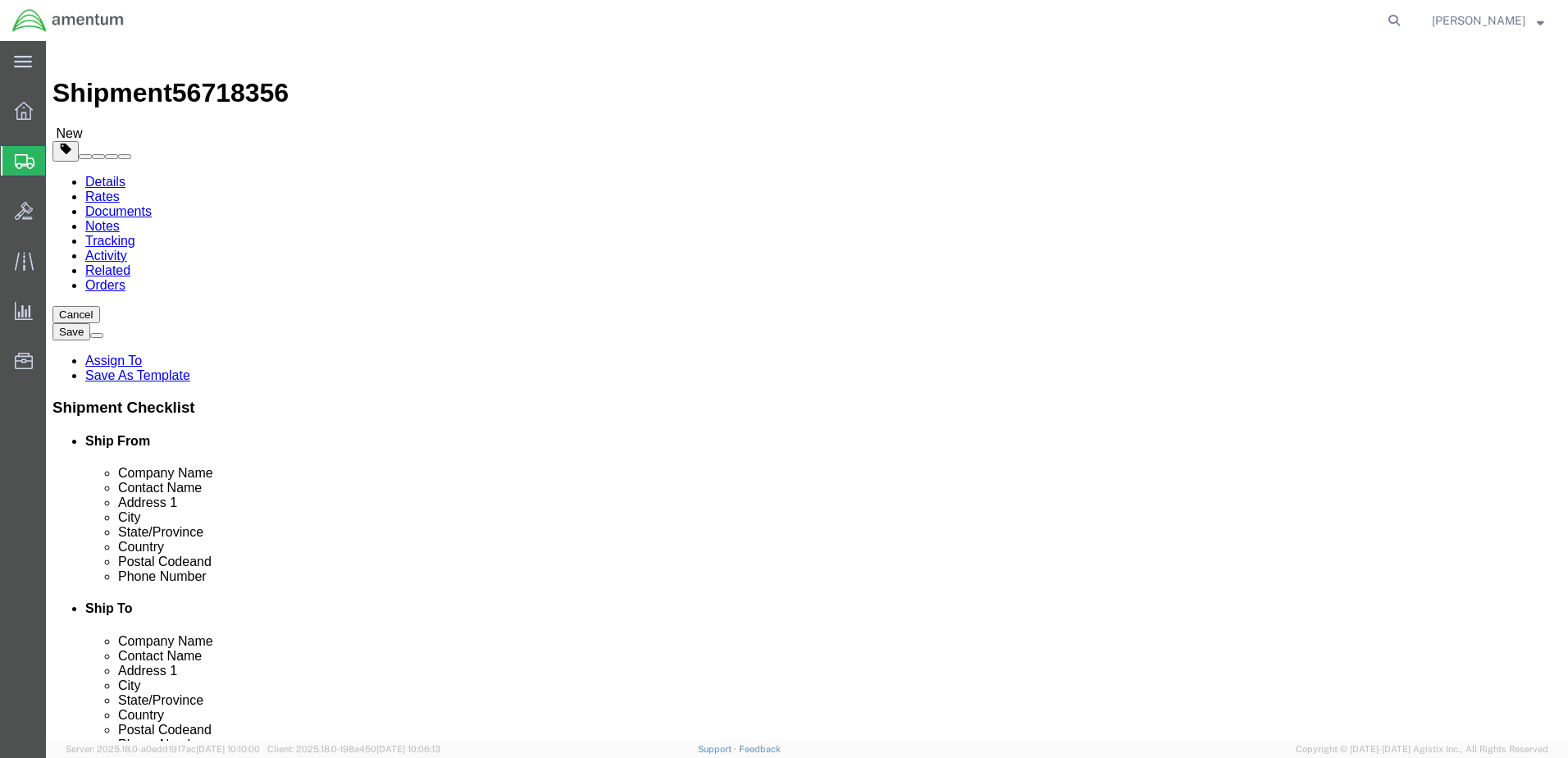
scroll to position [0, 0]
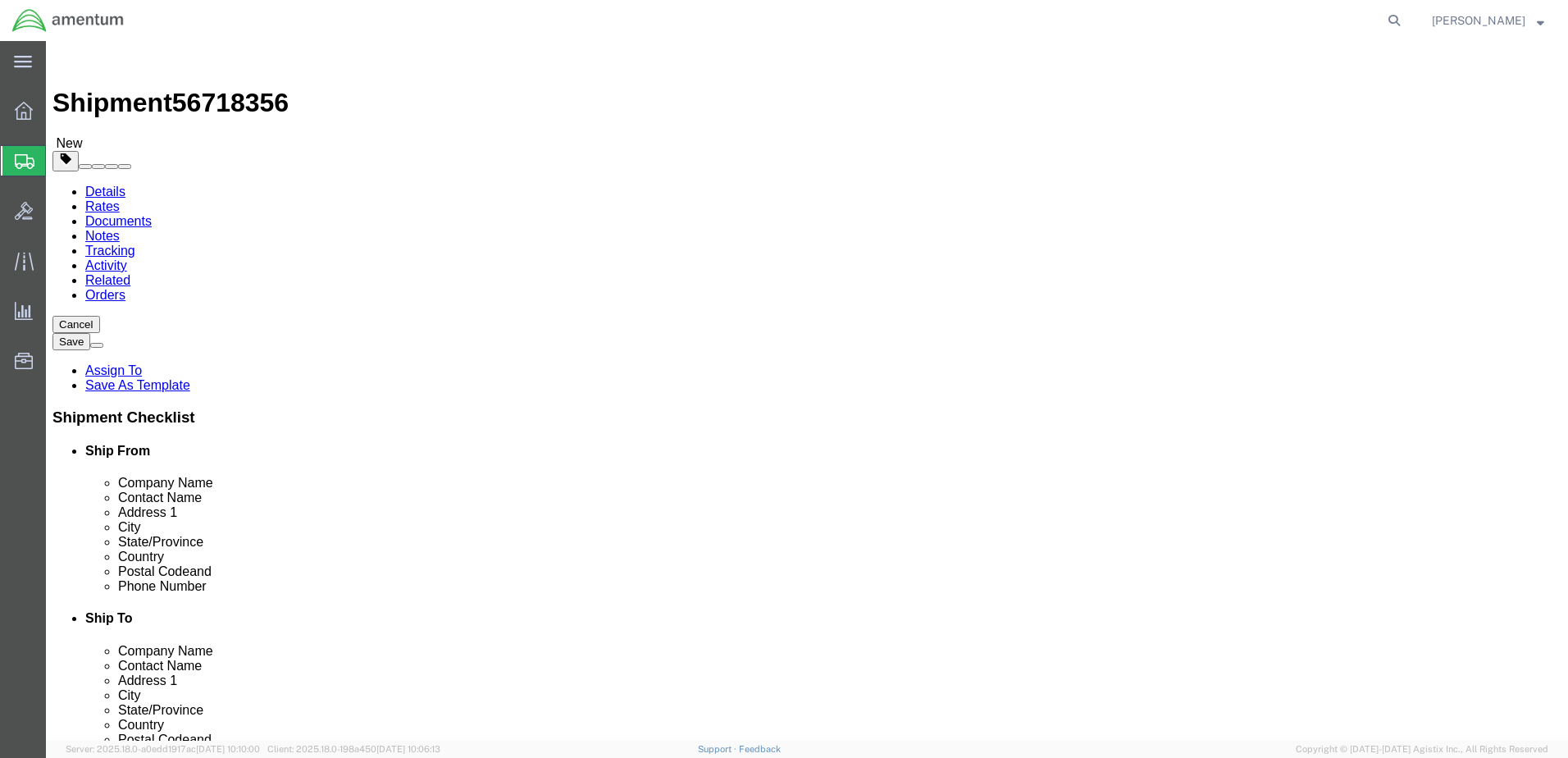
click input "text"
type input "Cienna"
click p "- Amentum Services, Inc - ([PERSON_NAME]) Hangar 1002, [GEOGRAPHIC_DATA], [GEOG…"
select select
select select "FL"
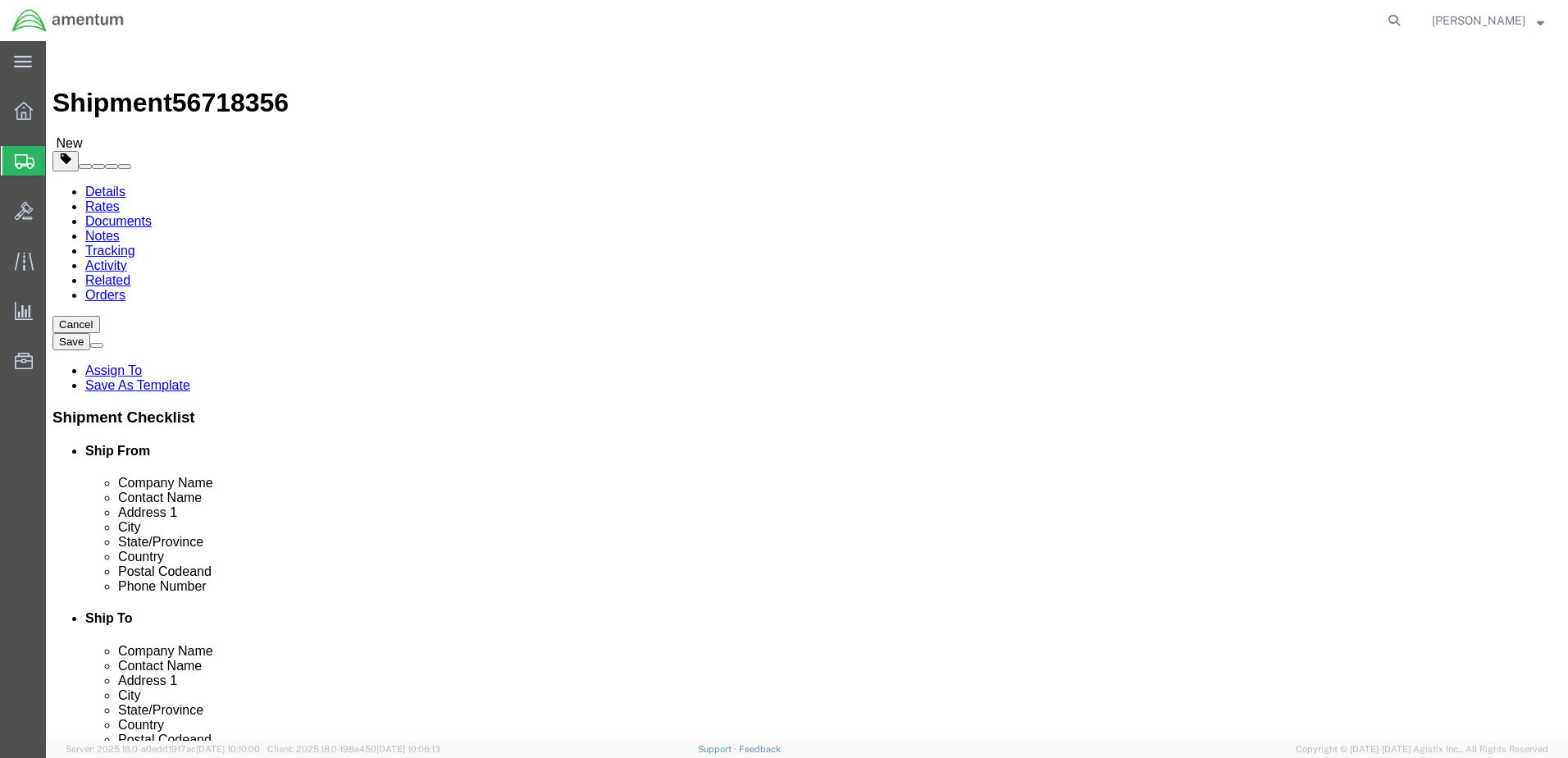
type input "[PERSON_NAME]"
click input "text"
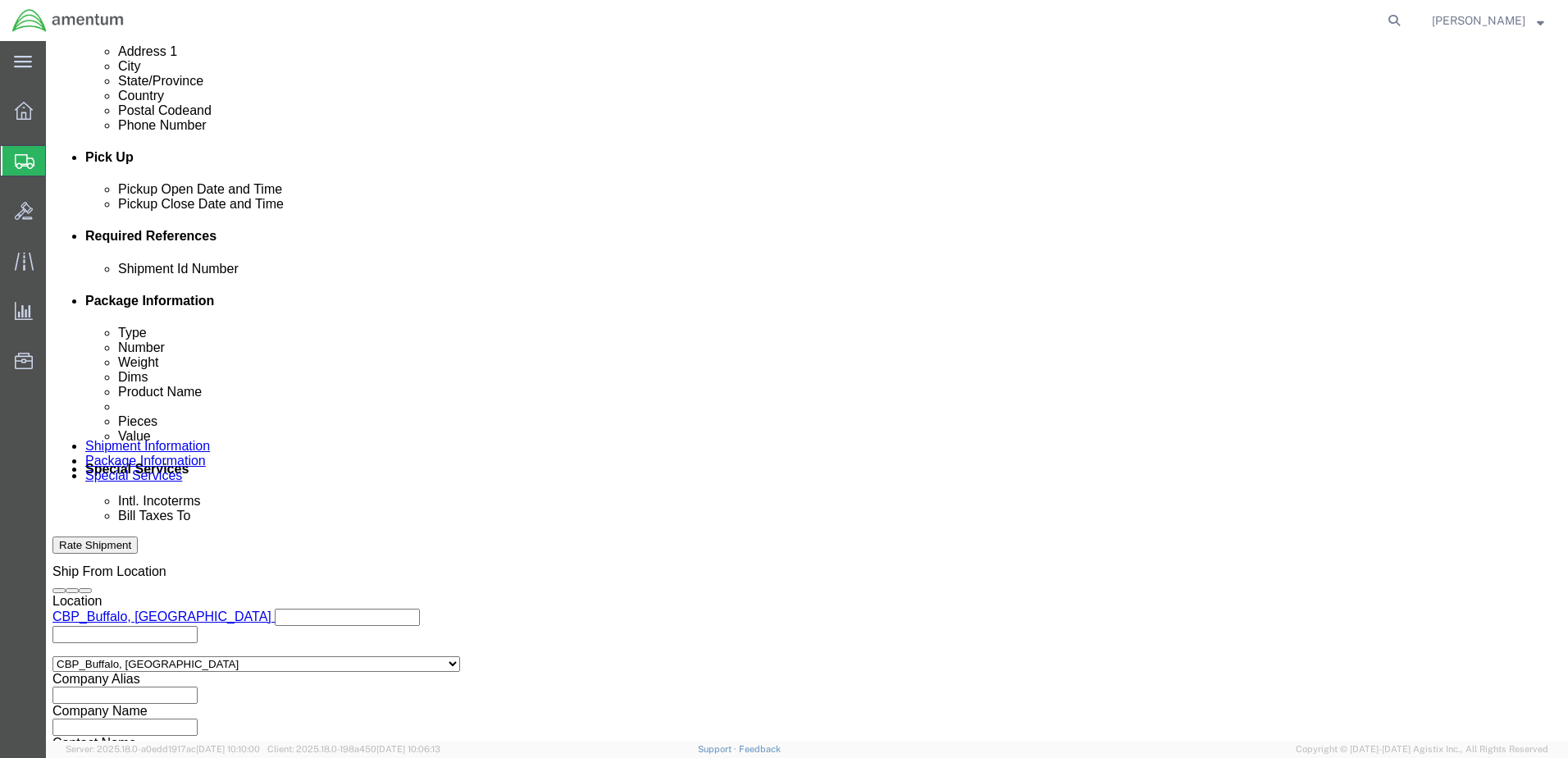
scroll to position [740, 0]
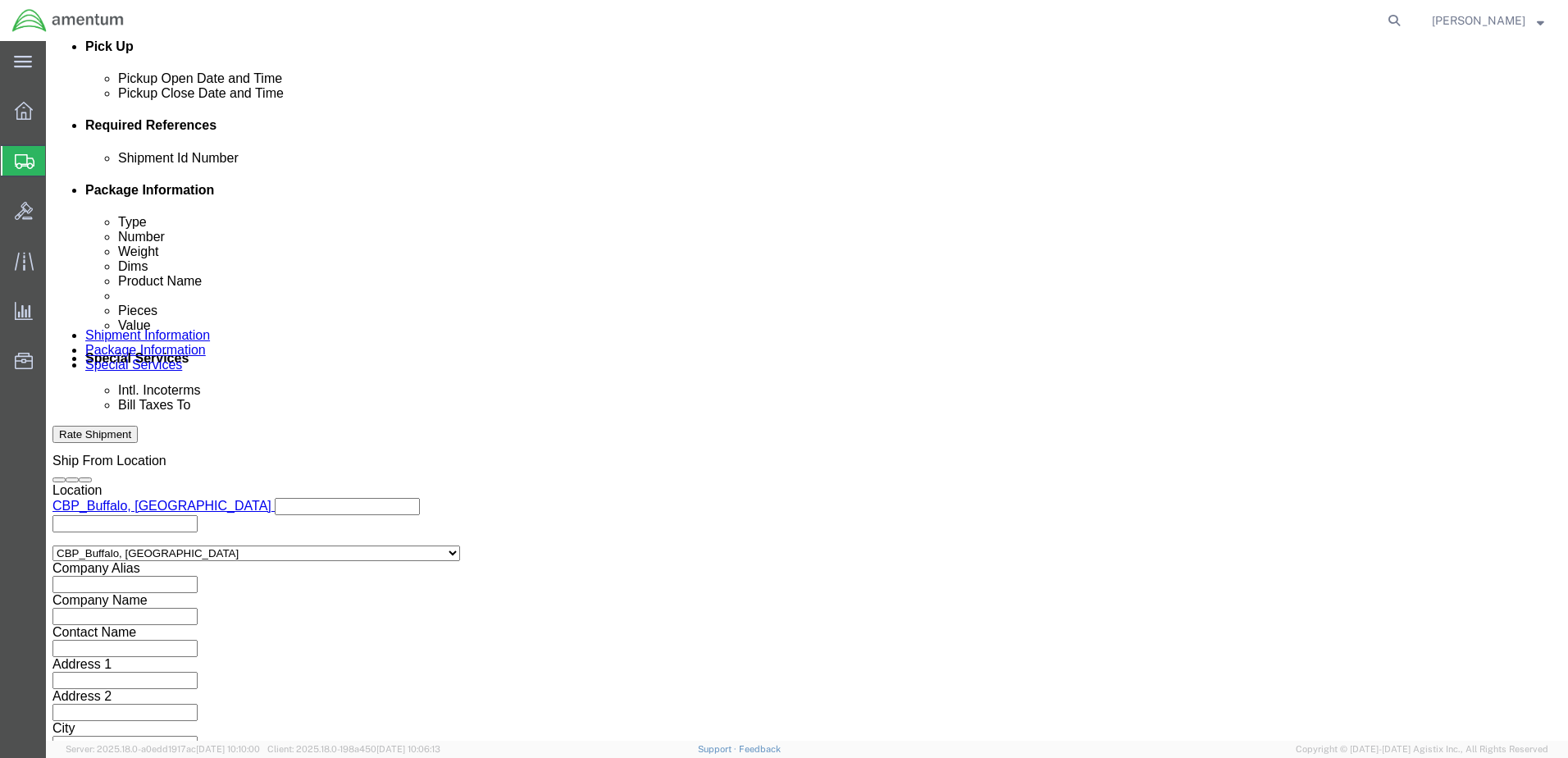
type input "[PHONE_NUMBER]"
click input "5"
paste input "6718356"
type input "56718356"
click button "Continue"
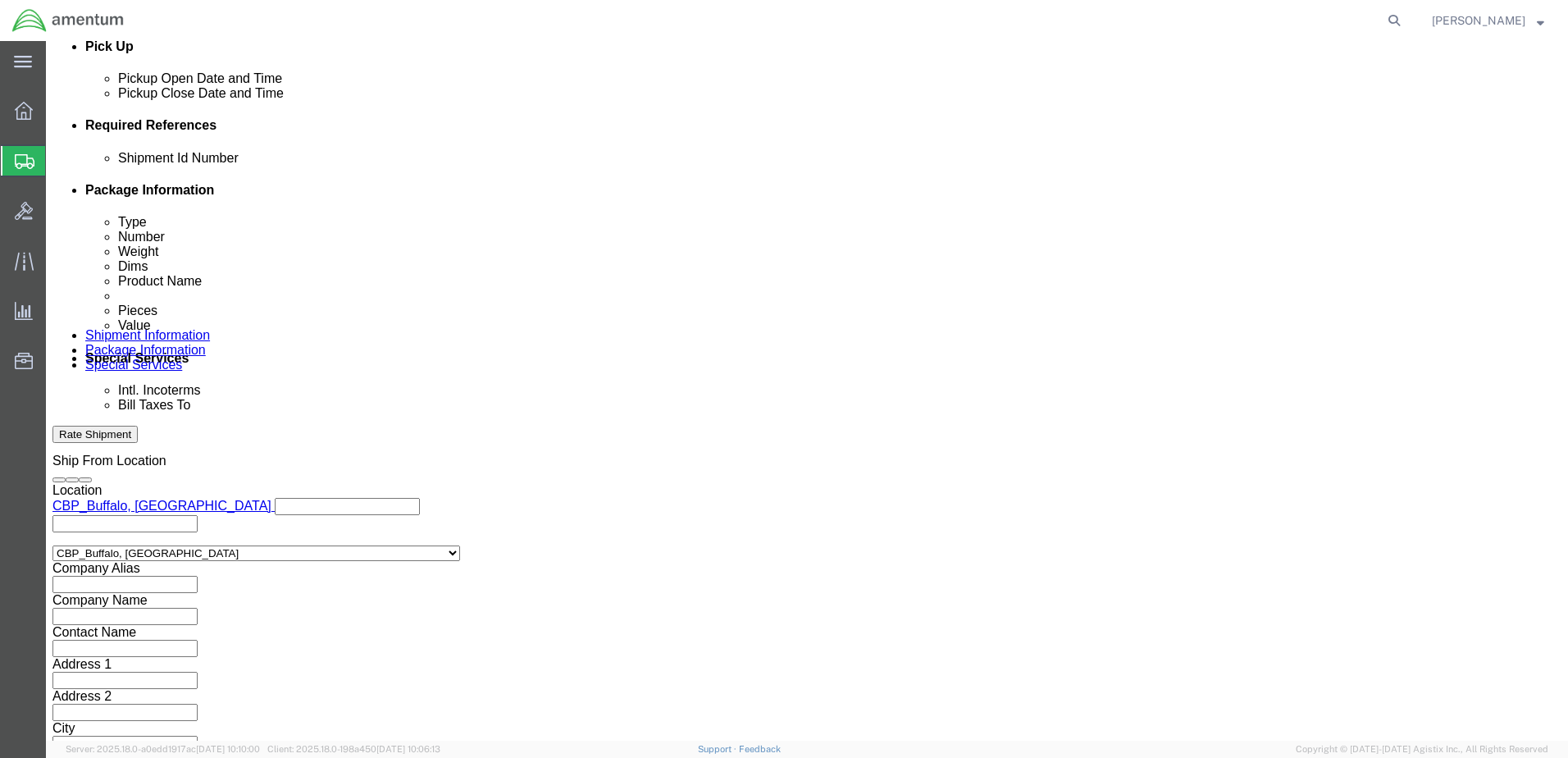
scroll to position [134, 0]
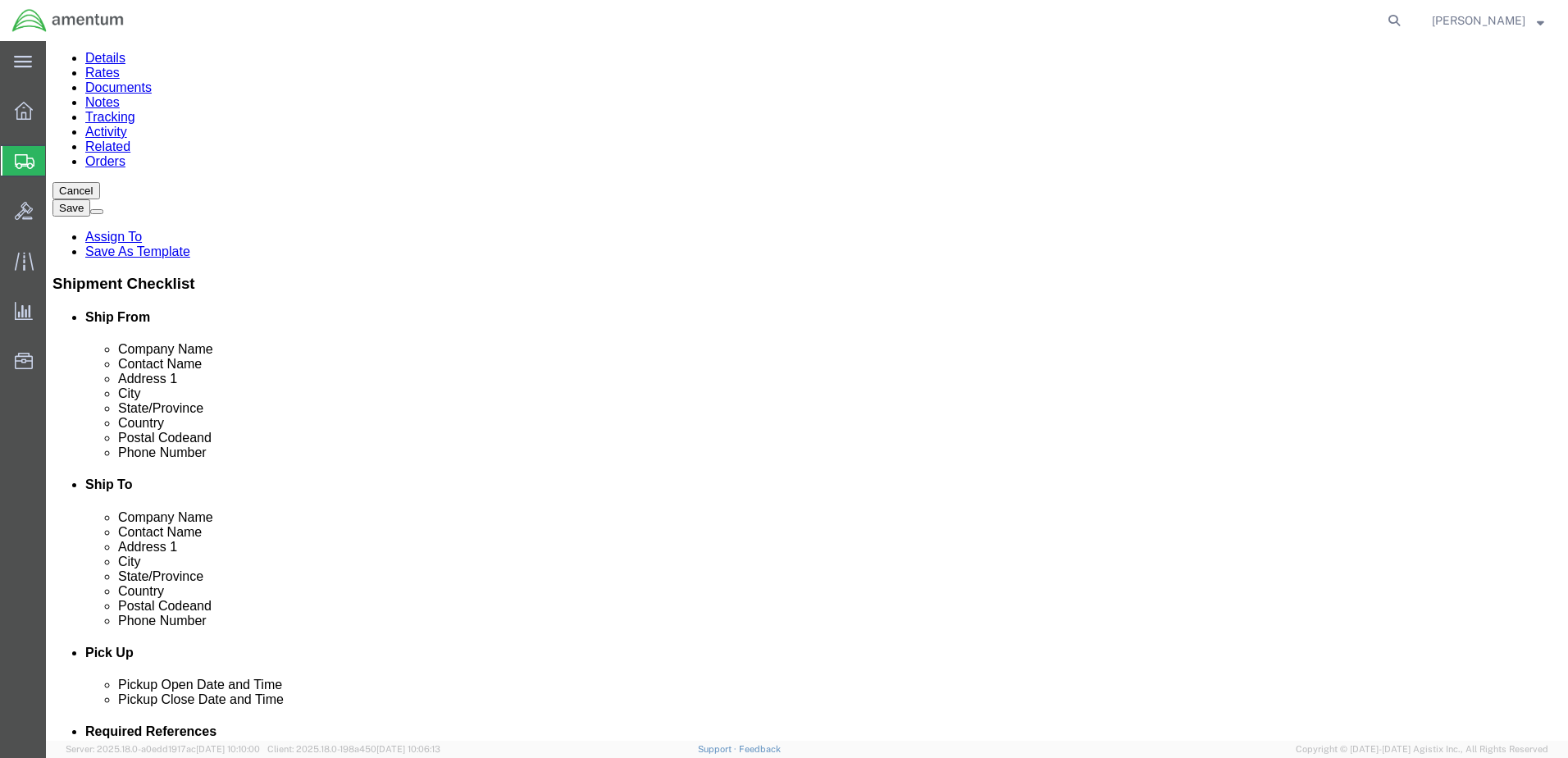
click button "Rate Shipment"
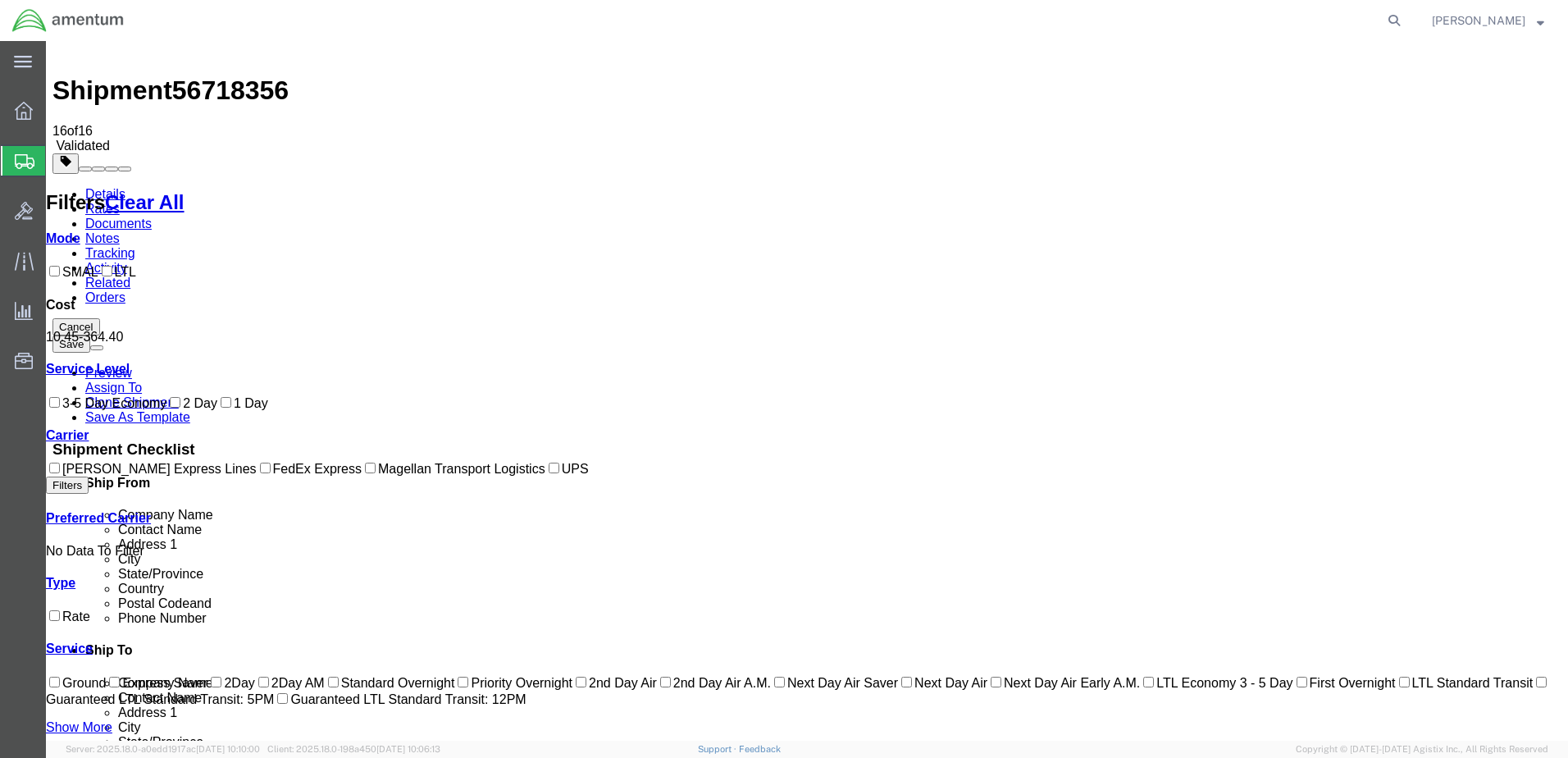
scroll to position [0, 0]
